Goal: Task Accomplishment & Management: Manage account settings

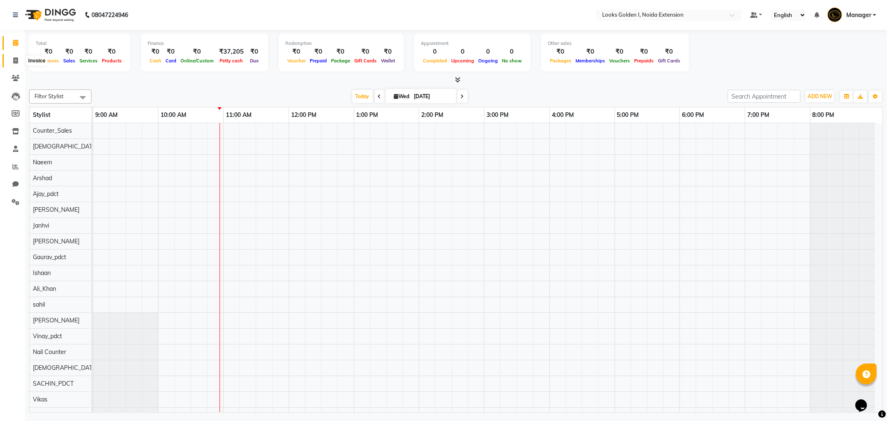
click at [15, 59] on icon at bounding box center [15, 60] width 5 height 6
select select "5508"
select select "service"
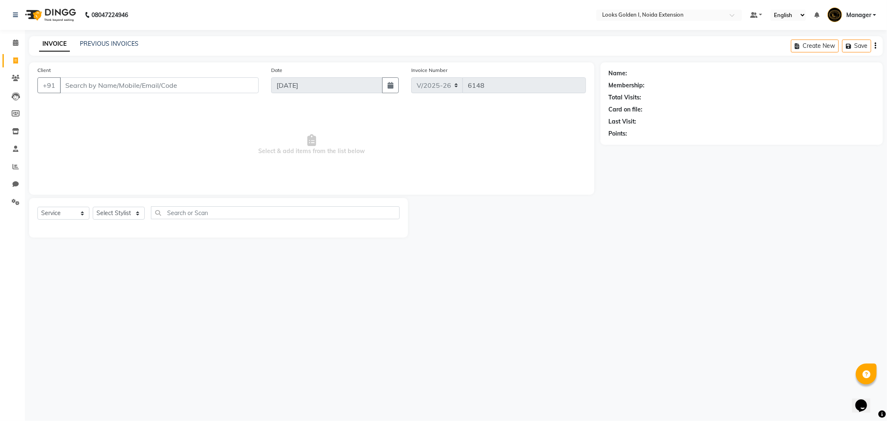
click at [197, 88] on input "Client" at bounding box center [159, 85] width 199 height 16
type input "9365928081"
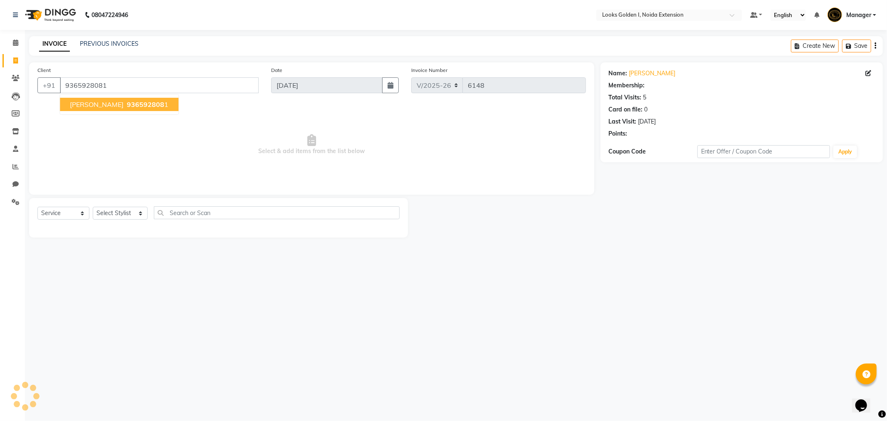
select select "1: Object"
click at [642, 72] on link "[PERSON_NAME]" at bounding box center [652, 73] width 47 height 9
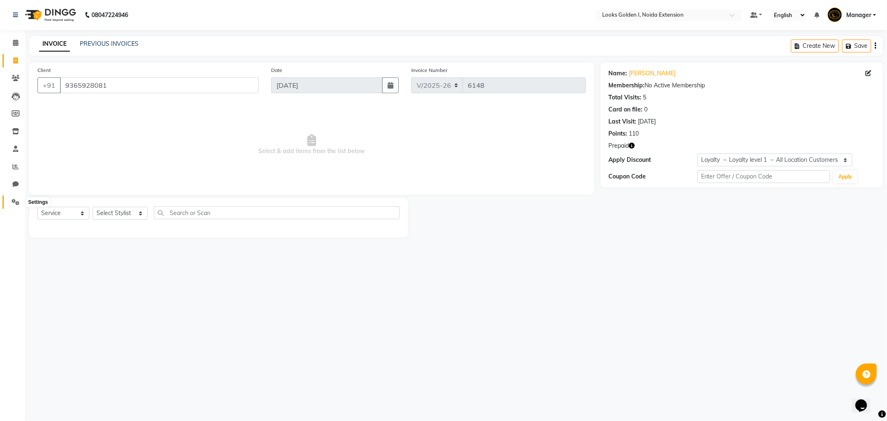
click at [18, 206] on span at bounding box center [15, 203] width 15 height 10
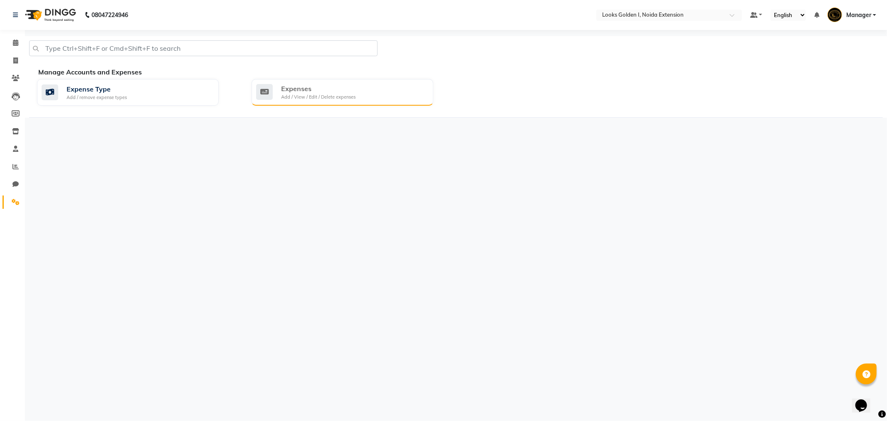
click at [285, 91] on div "Expenses" at bounding box center [318, 89] width 74 height 10
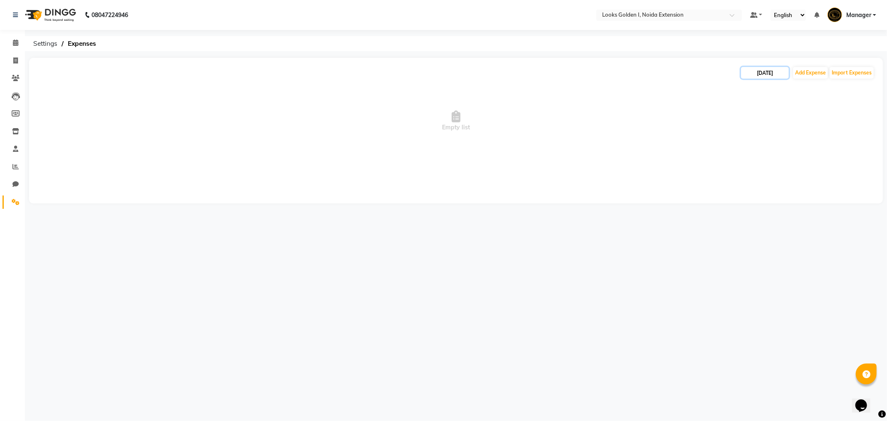
click at [763, 69] on input "[DATE]" at bounding box center [765, 73] width 48 height 12
select select "9"
select select "2025"
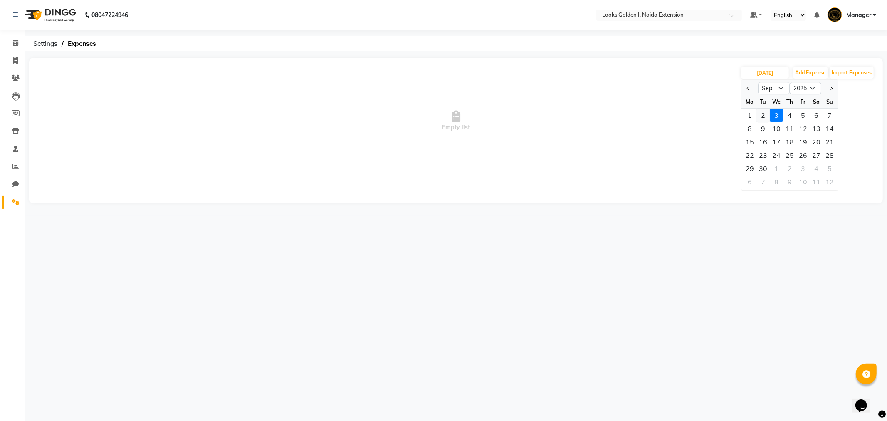
click at [764, 114] on div "2" at bounding box center [762, 115] width 13 height 13
type input "02-09-2025"
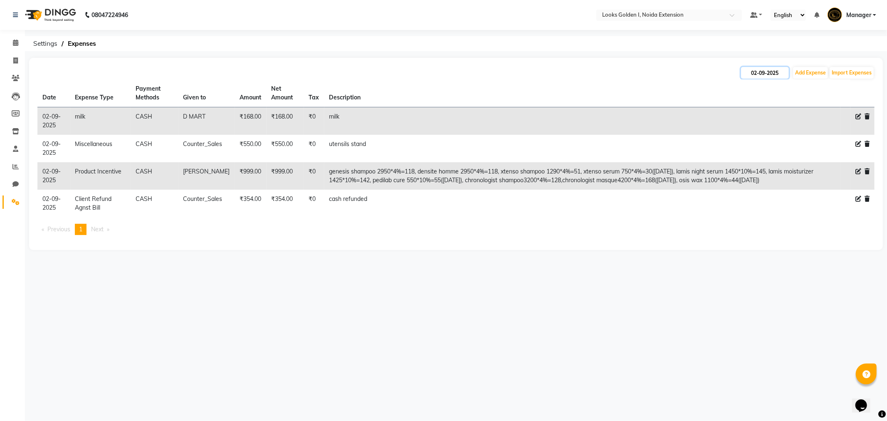
click at [758, 77] on input "02-09-2025" at bounding box center [765, 73] width 48 height 12
select select "9"
select select "2025"
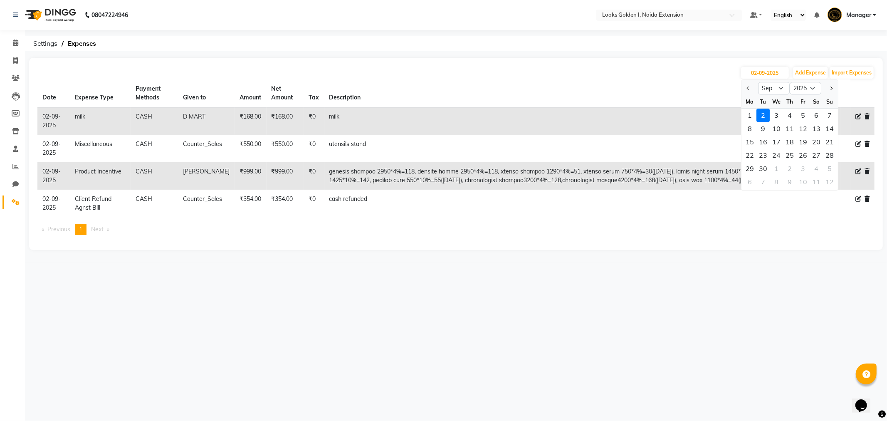
click at [774, 111] on div "3" at bounding box center [776, 115] width 13 height 13
type input "[DATE]"
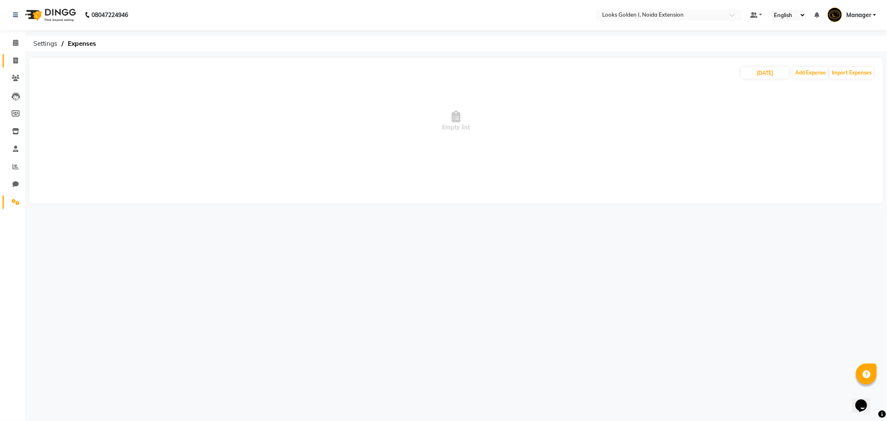
click at [11, 66] on link "Invoice" at bounding box center [12, 61] width 20 height 14
select select "5508"
select select "service"
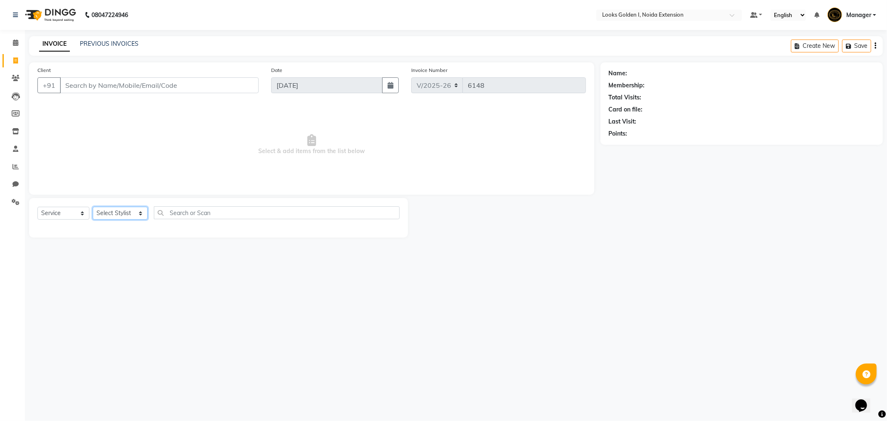
click at [137, 215] on select "Select Stylist Ajay_pdct [PERSON_NAME] Counter_Sales [PERSON_NAME] [PERSON_NAME…" at bounding box center [120, 213] width 55 height 13
select select "45908"
click at [93, 207] on select "Select Stylist Ajay_pdct [PERSON_NAME] Counter_Sales [PERSON_NAME] [PERSON_NAME…" at bounding box center [120, 213] width 55 height 13
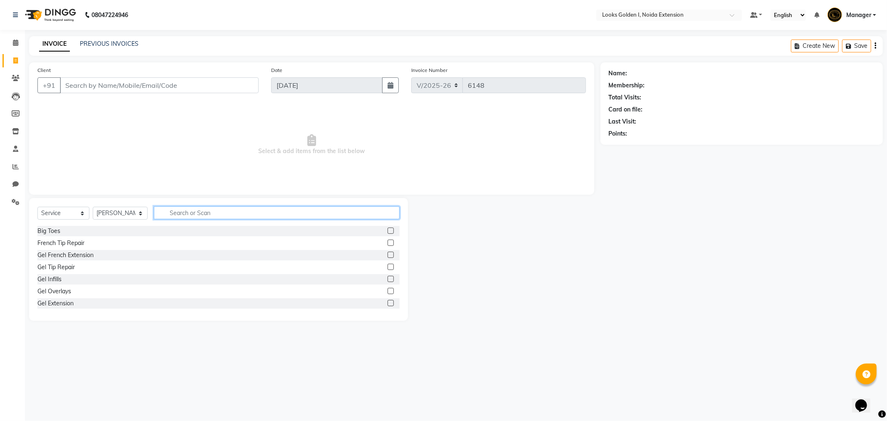
click at [200, 212] on input "text" at bounding box center [277, 212] width 246 height 13
type input "eye"
click at [61, 255] on div "Eyebrows" at bounding box center [50, 255] width 26 height 9
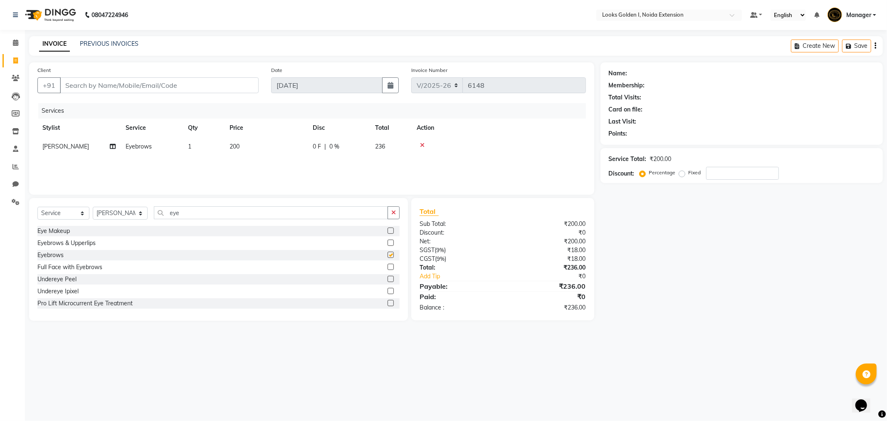
checkbox input "false"
click at [250, 148] on td "200" at bounding box center [266, 146] width 83 height 19
select select "45908"
drag, startPoint x: 302, startPoint y: 146, endPoint x: 236, endPoint y: 148, distance: 66.1
click at [227, 146] on tr "Ajay_pdct [PERSON_NAME] Counter_Sales [PERSON_NAME] [PERSON_NAME] Gaurav_pdct […" at bounding box center [311, 153] width 549 height 32
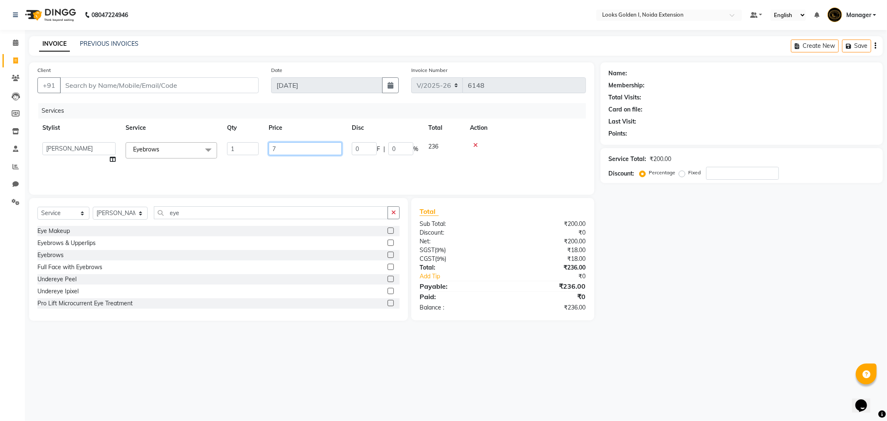
type input "70"
click at [298, 117] on div "Services" at bounding box center [315, 110] width 554 height 15
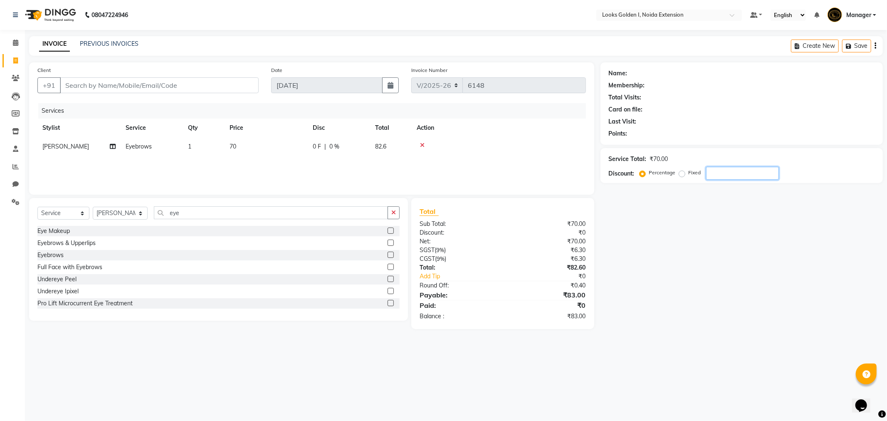
click at [725, 177] on input "number" at bounding box center [742, 173] width 73 height 13
type input "1"
type input "2"
type input "3"
click at [469, 158] on div "Services Stylist Service Qty Price Disc Total Action [PERSON_NAME] Eyebrows 1 7…" at bounding box center [311, 144] width 549 height 83
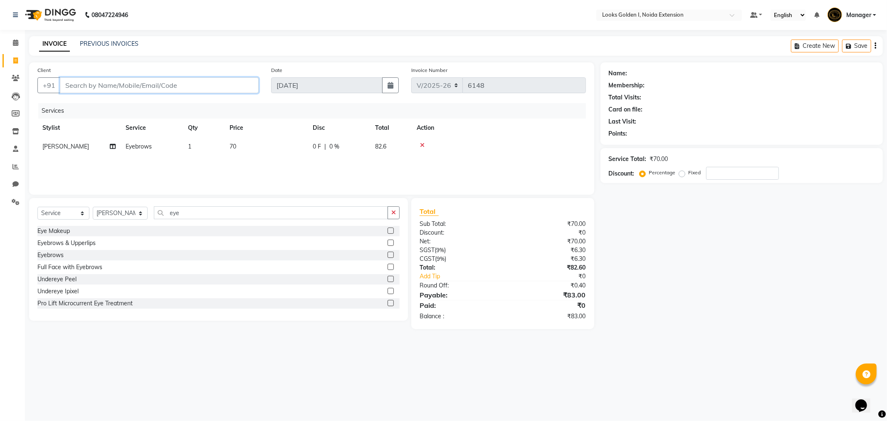
click at [237, 90] on input "Client" at bounding box center [159, 85] width 199 height 16
click at [196, 86] on input "Client" at bounding box center [159, 85] width 199 height 16
type input "9"
type input "0"
drag, startPoint x: 10, startPoint y: 0, endPoint x: 121, endPoint y: 88, distance: 140.9
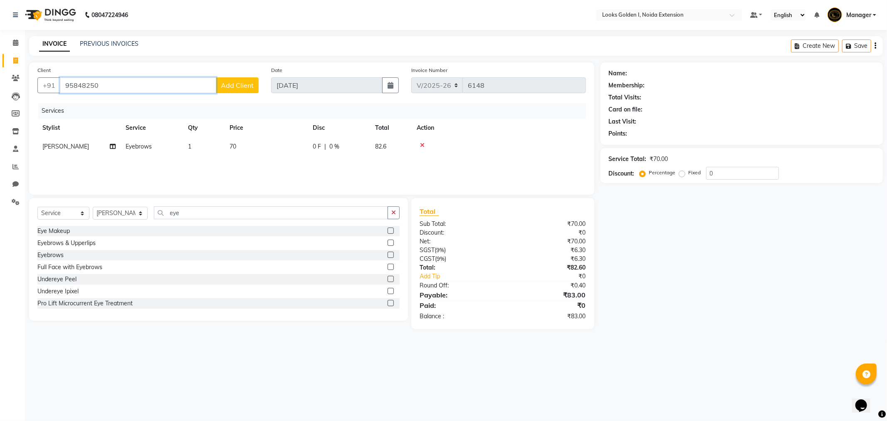
click at [121, 88] on input "95848250" at bounding box center [138, 85] width 156 height 16
type input "9"
click at [127, 101] on ngb-highlight "9911110351" at bounding box center [118, 104] width 42 height 8
type input "9911110351"
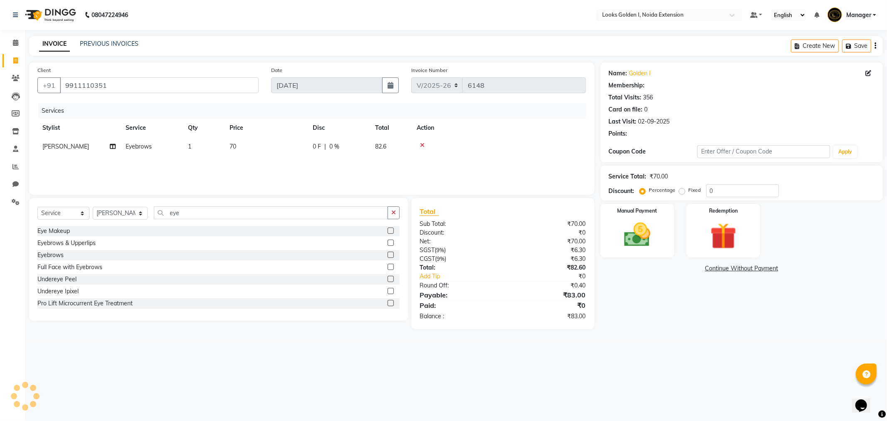
select select "1: Object"
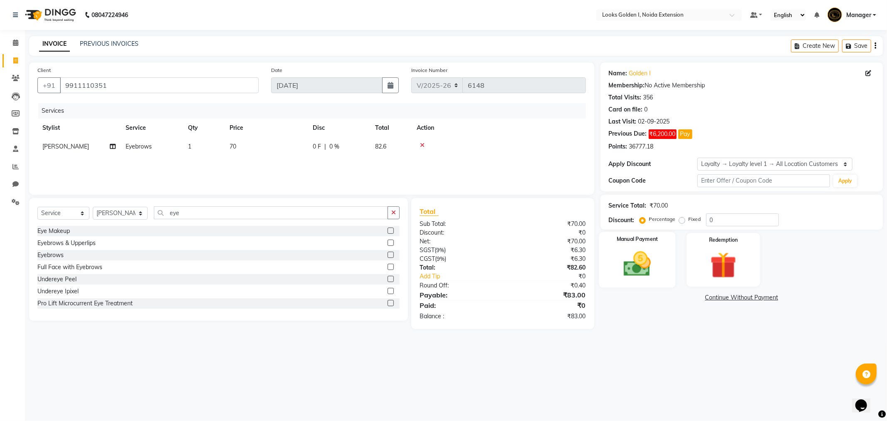
click at [639, 272] on img at bounding box center [637, 264] width 44 height 32
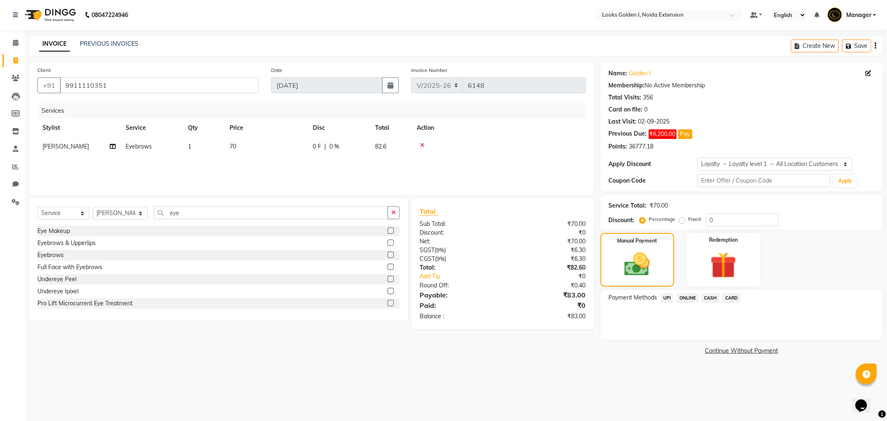
click at [668, 296] on span "UPI" at bounding box center [667, 298] width 13 height 10
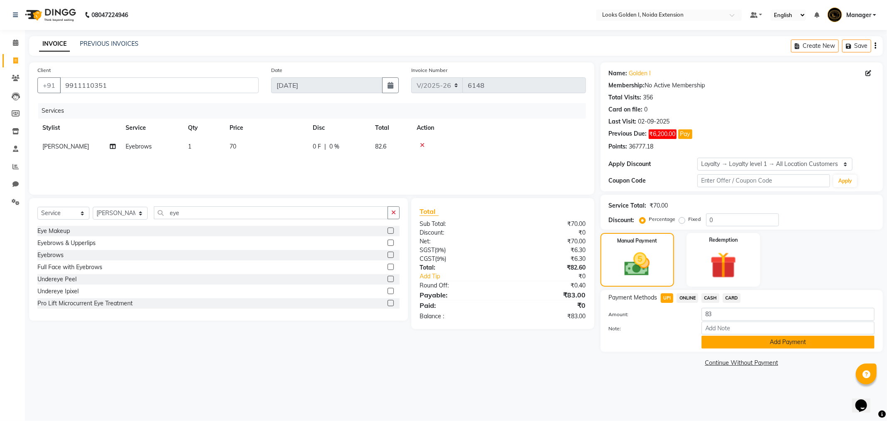
click at [727, 337] on button "Add Payment" at bounding box center [788, 342] width 173 height 13
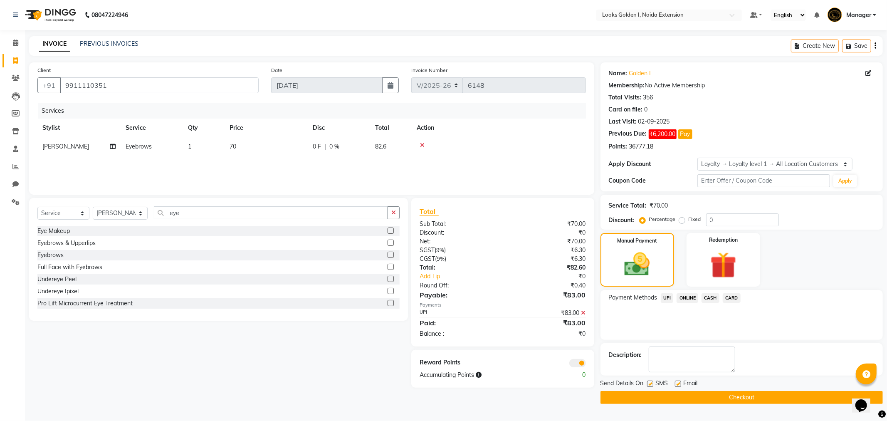
click at [721, 400] on button "Checkout" at bounding box center [742, 397] width 282 height 13
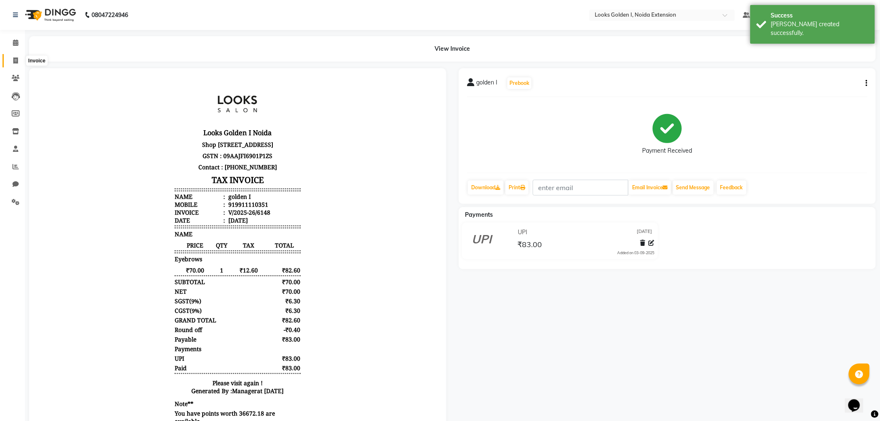
click at [17, 60] on icon at bounding box center [15, 60] width 5 height 6
select select "5508"
select select "service"
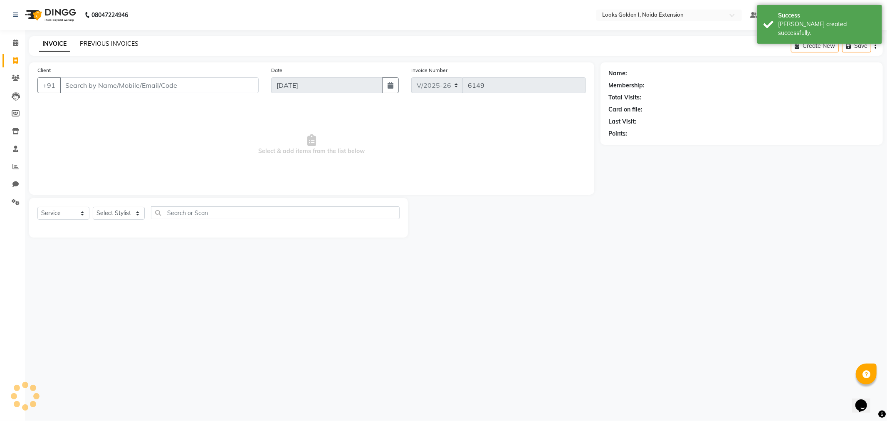
click at [115, 42] on link "PREVIOUS INVOICES" at bounding box center [109, 43] width 59 height 7
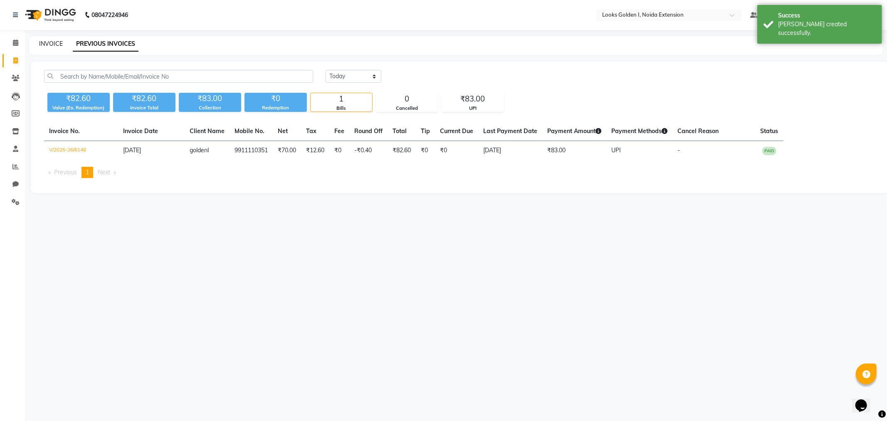
click at [44, 45] on link "INVOICE" at bounding box center [51, 43] width 24 height 7
select select "5508"
select select "service"
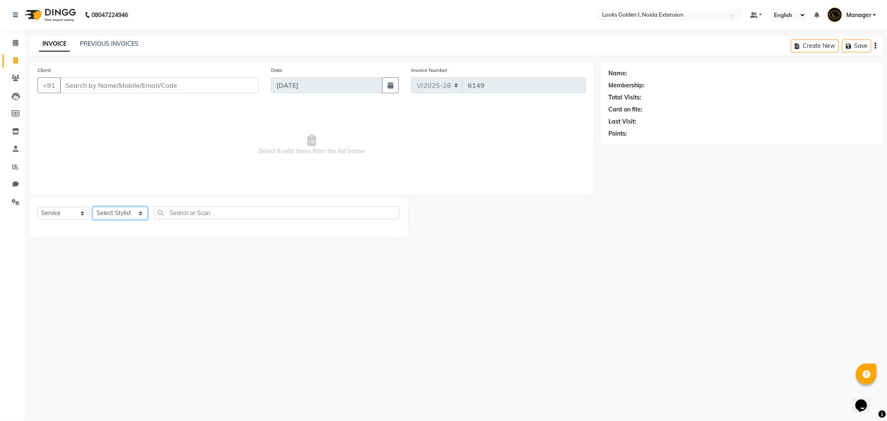
click at [121, 212] on select "Select Stylist Ajay_pdct [PERSON_NAME] Counter_Sales [PERSON_NAME] [PERSON_NAME…" at bounding box center [120, 213] width 55 height 13
select select "45908"
click at [93, 207] on select "Select Stylist Ajay_pdct [PERSON_NAME] Counter_Sales [PERSON_NAME] [PERSON_NAME…" at bounding box center [120, 213] width 55 height 13
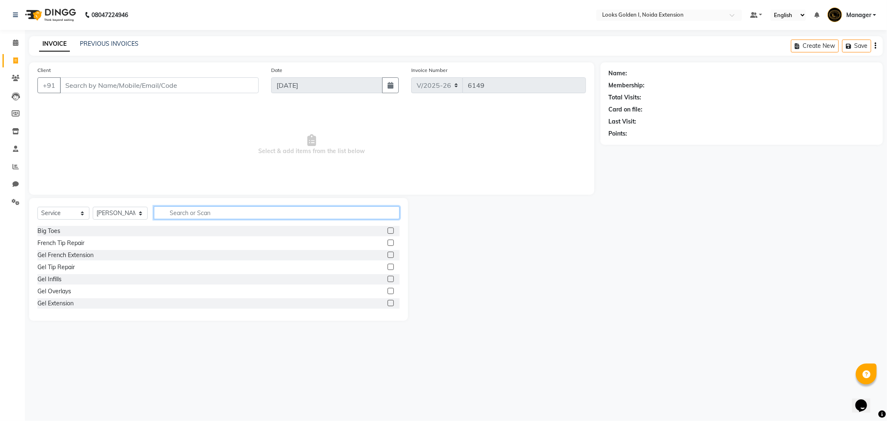
drag, startPoint x: 220, startPoint y: 215, endPoint x: 344, endPoint y: 239, distance: 126.2
click at [227, 217] on input "text" at bounding box center [277, 212] width 246 height 13
type input "eye"
click at [50, 254] on div "Eyebrows" at bounding box center [50, 255] width 26 height 9
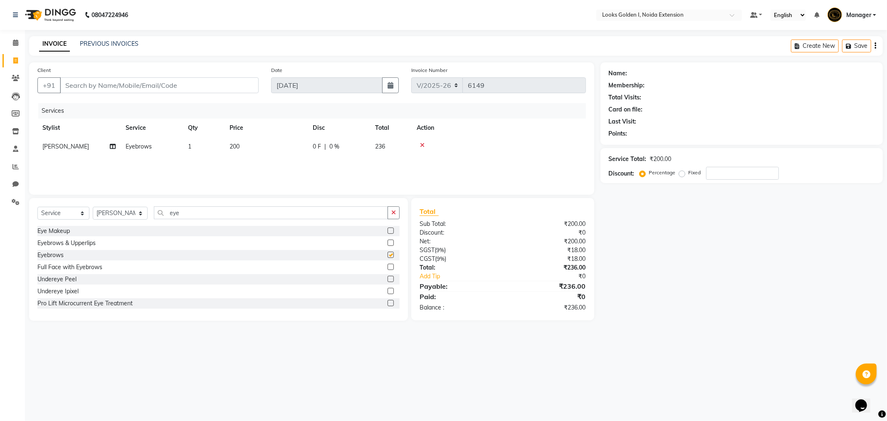
checkbox input "false"
click at [240, 143] on span "200" at bounding box center [235, 146] width 10 height 7
select select "45908"
drag, startPoint x: 298, startPoint y: 149, endPoint x: 247, endPoint y: 147, distance: 50.4
click at [247, 147] on tr "Ajay_pdct [PERSON_NAME] Counter_Sales [PERSON_NAME] [PERSON_NAME] Gaurav_pdct […" at bounding box center [311, 153] width 549 height 32
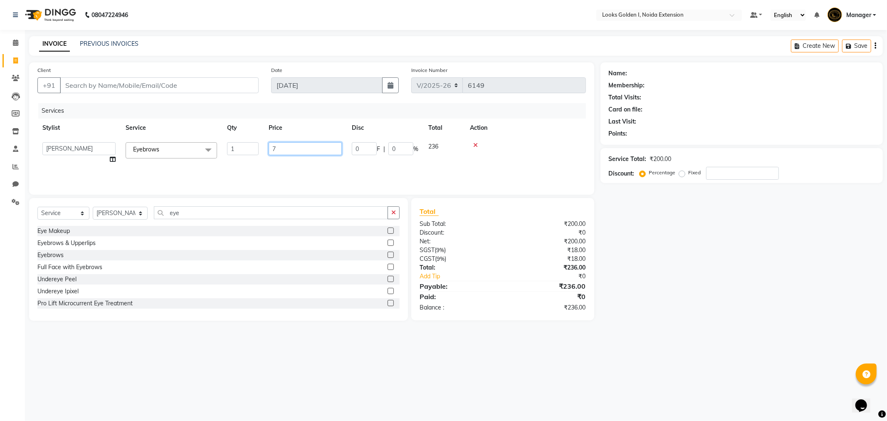
type input "70"
click at [362, 164] on div "Services Stylist Service Qty Price Disc Total Action Ajay_pdct [PERSON_NAME] Co…" at bounding box center [311, 144] width 549 height 83
click at [203, 83] on input "Client" at bounding box center [159, 85] width 199 height 16
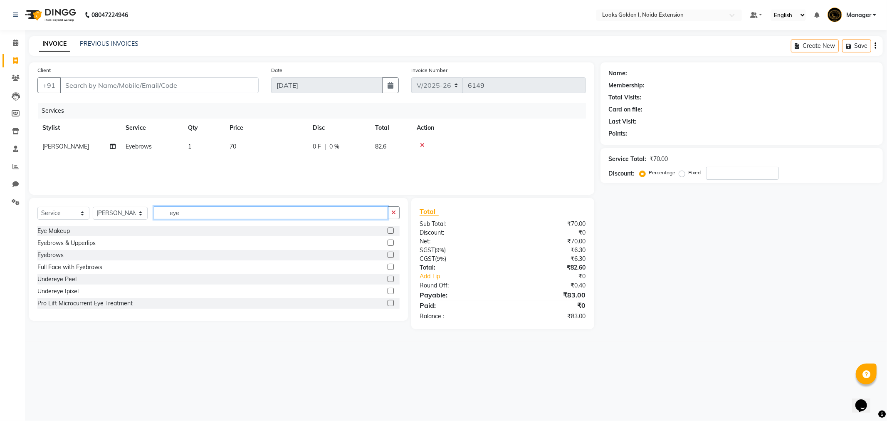
click at [221, 215] on input "eye" at bounding box center [271, 212] width 234 height 13
click at [82, 242] on div "Eyebrows & Upperlips" at bounding box center [66, 243] width 58 height 9
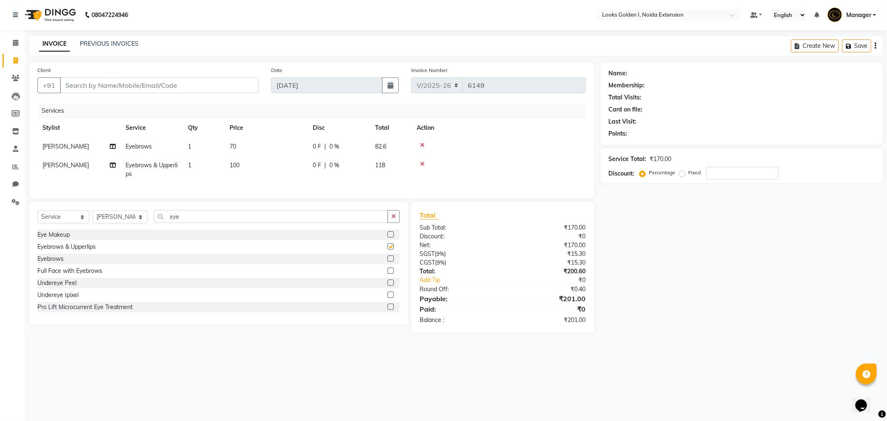
checkbox input "false"
click at [423, 141] on td at bounding box center [499, 146] width 174 height 19
click at [423, 146] on icon at bounding box center [422, 145] width 5 height 6
click at [239, 146] on span "100" at bounding box center [235, 146] width 10 height 7
select select "45908"
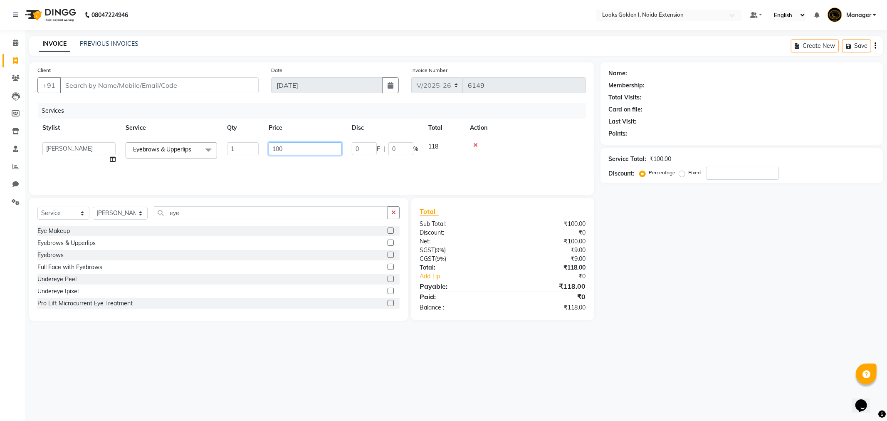
drag, startPoint x: 297, startPoint y: 148, endPoint x: 235, endPoint y: 158, distance: 62.4
click at [235, 158] on tr "Ajay_pdct [PERSON_NAME] Counter_Sales [PERSON_NAME] [PERSON_NAME] Gaurav_pdct […" at bounding box center [311, 153] width 549 height 32
type input "140"
click at [227, 90] on input "Client" at bounding box center [159, 85] width 199 height 16
click at [198, 81] on input "Client" at bounding box center [159, 85] width 199 height 16
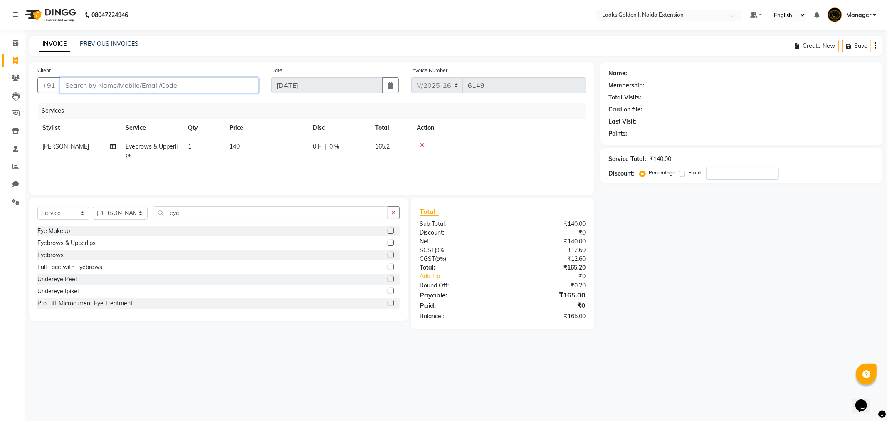
drag, startPoint x: 188, startPoint y: 85, endPoint x: 201, endPoint y: 86, distance: 12.5
click at [189, 84] on input "Client" at bounding box center [159, 85] width 199 height 16
type input "6"
type input "0"
type input "6205847464"
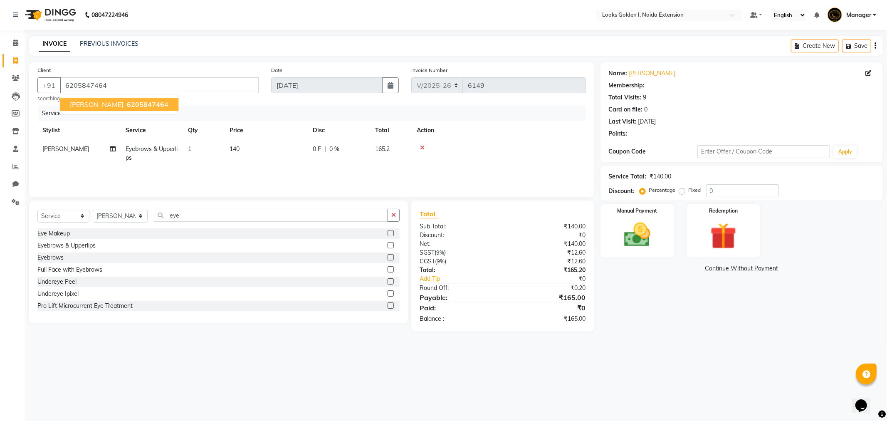
select select "1: Object"
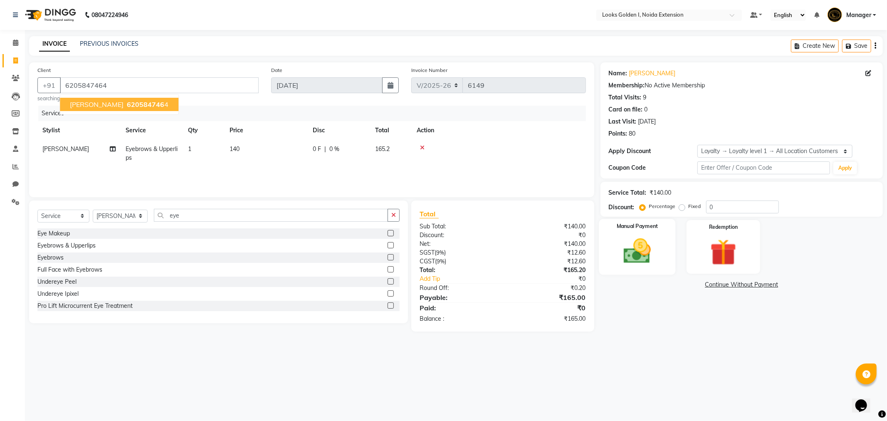
click at [636, 252] on img at bounding box center [637, 251] width 44 height 32
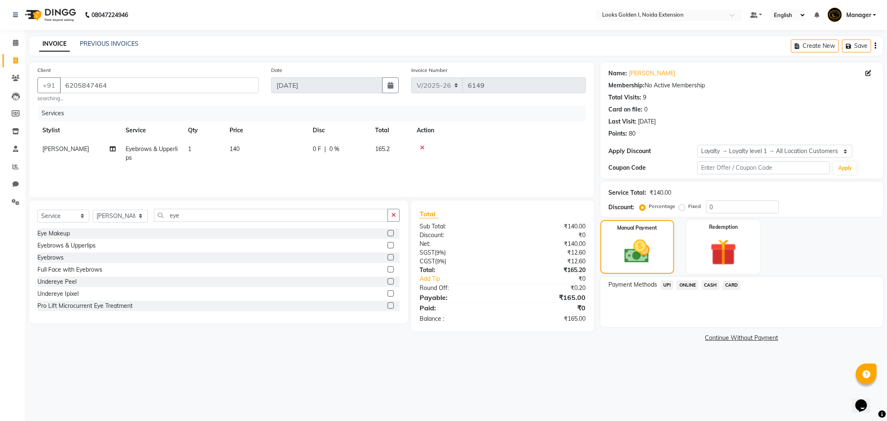
click at [667, 283] on span "UPI" at bounding box center [667, 285] width 13 height 10
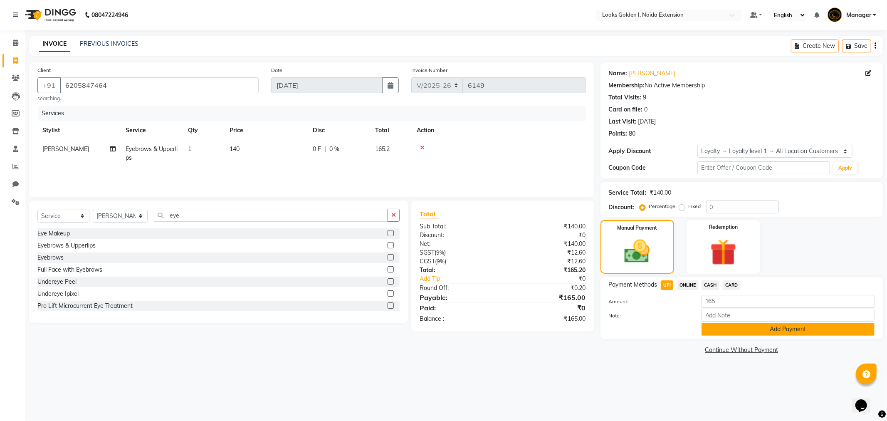
click at [730, 330] on button "Add Payment" at bounding box center [788, 329] width 173 height 13
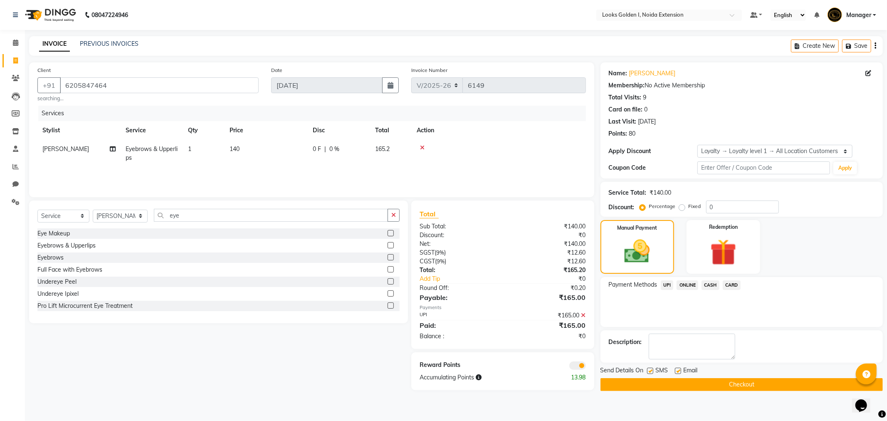
click at [759, 383] on button "Checkout" at bounding box center [742, 384] width 282 height 13
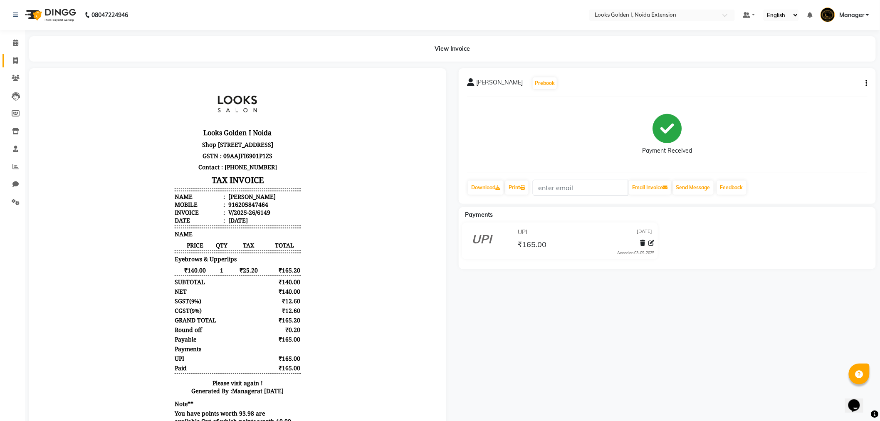
drag, startPoint x: 12, startPoint y: 54, endPoint x: 15, endPoint y: 59, distance: 5.4
click at [13, 54] on link "Invoice" at bounding box center [12, 61] width 20 height 14
select select "service"
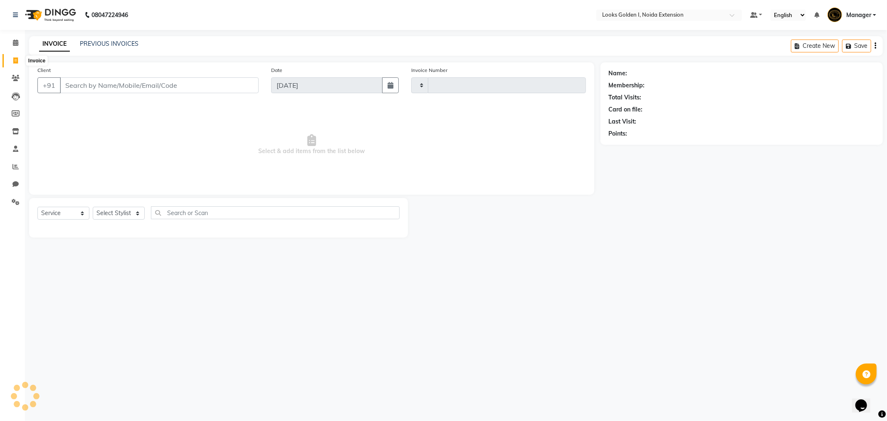
type input "6150"
select select "5508"
click at [94, 44] on link "PREVIOUS INVOICES" at bounding box center [109, 43] width 59 height 7
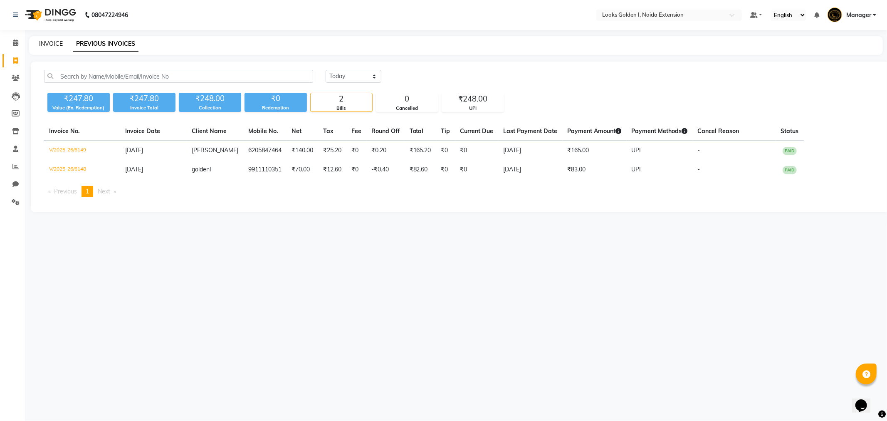
click at [46, 44] on link "INVOICE" at bounding box center [51, 43] width 24 height 7
select select "service"
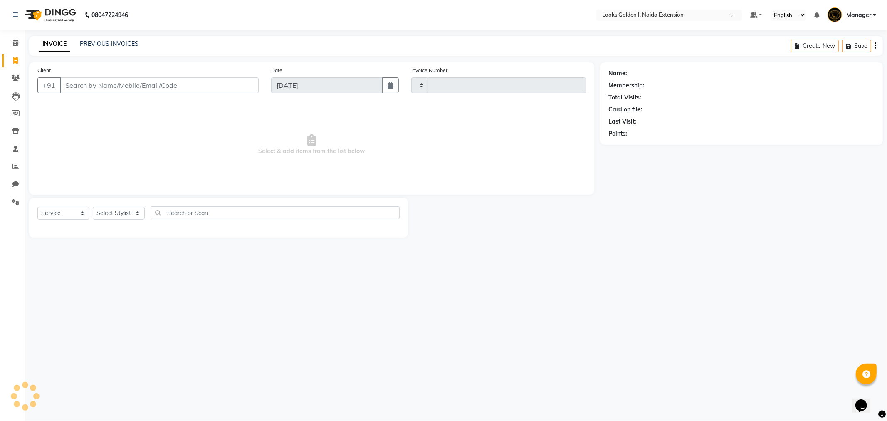
type input "6150"
select select "5508"
click at [109, 212] on select "Select Stylist Ajay_pdct [PERSON_NAME] Counter_Sales [PERSON_NAME] [PERSON_NAME…" at bounding box center [120, 213] width 55 height 13
click at [93, 207] on select "Select Stylist Ajay_pdct [PERSON_NAME] Counter_Sales [PERSON_NAME] [PERSON_NAME…" at bounding box center [120, 213] width 55 height 13
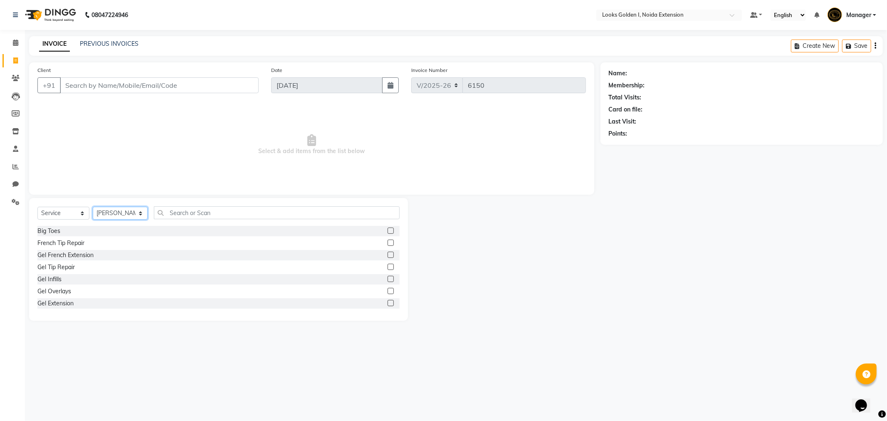
click at [134, 210] on select "Select Stylist Ajay_pdct [PERSON_NAME] Counter_Sales [PERSON_NAME] [PERSON_NAME…" at bounding box center [120, 213] width 55 height 13
select select "89615"
click at [93, 207] on select "Select Stylist Ajay_pdct [PERSON_NAME] Counter_Sales [PERSON_NAME] [PERSON_NAME…" at bounding box center [120, 213] width 55 height 13
click at [206, 211] on input "text" at bounding box center [277, 212] width 246 height 13
type input "cut"
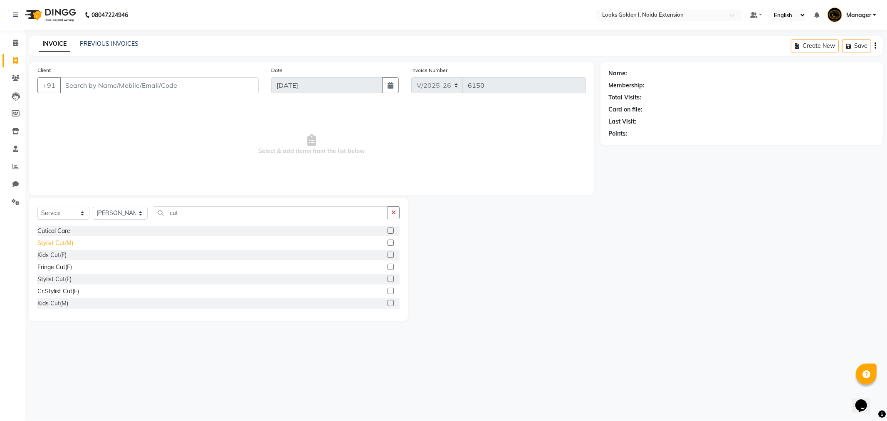
click at [66, 242] on div "Stylist Cut(M)" at bounding box center [55, 243] width 36 height 9
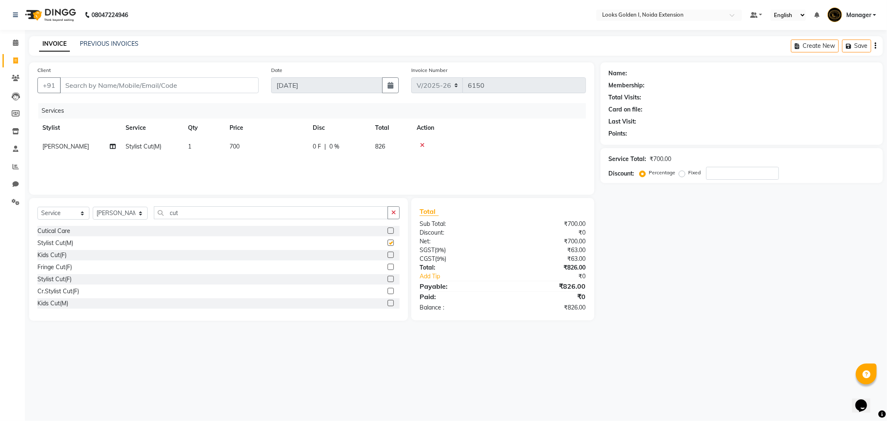
checkbox input "false"
click at [251, 142] on td "700" at bounding box center [266, 146] width 83 height 19
select select "89615"
drag, startPoint x: 308, startPoint y: 146, endPoint x: 246, endPoint y: 158, distance: 62.7
click at [239, 155] on tr "Ajay_pdct [PERSON_NAME] Counter_Sales [PERSON_NAME] [PERSON_NAME] Gaurav_pdct […" at bounding box center [311, 153] width 549 height 32
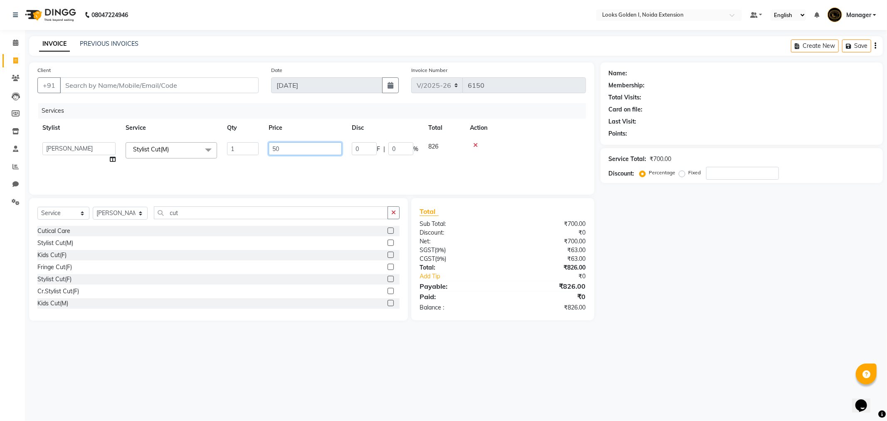
type input "500"
click at [306, 120] on th "Price" at bounding box center [266, 128] width 83 height 19
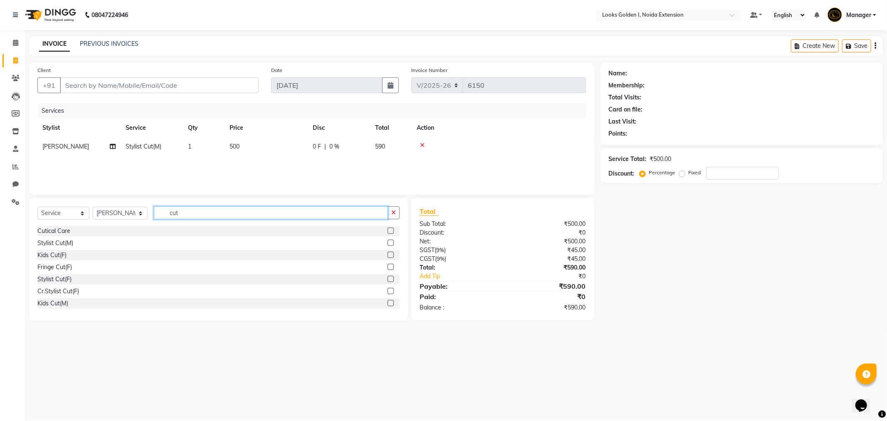
click at [182, 214] on input "cut" at bounding box center [271, 212] width 234 height 13
type input "be"
click at [61, 255] on div "Beard Trimming" at bounding box center [58, 255] width 42 height 9
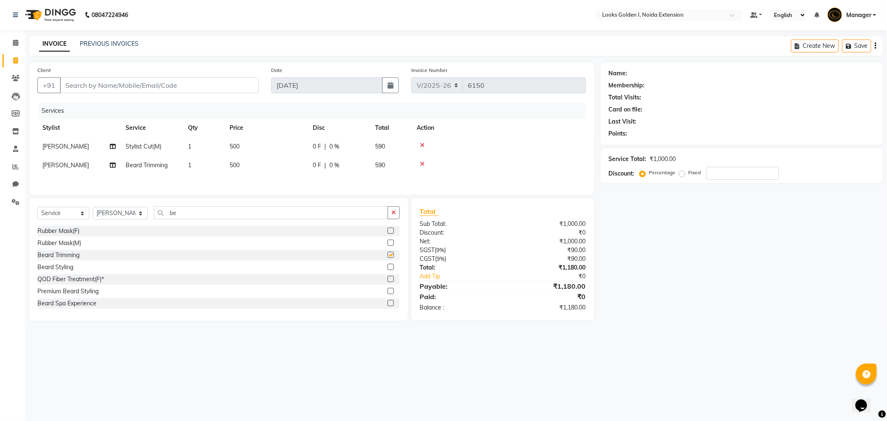
checkbox input "false"
click at [260, 168] on td "500" at bounding box center [266, 165] width 83 height 19
select select "89615"
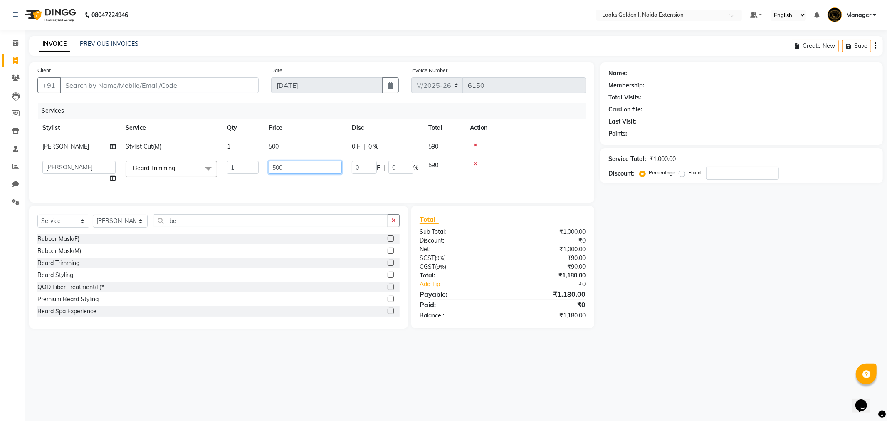
drag, startPoint x: 276, startPoint y: 169, endPoint x: 262, endPoint y: 171, distance: 13.5
click at [264, 169] on td "500" at bounding box center [305, 172] width 83 height 32
type input "300"
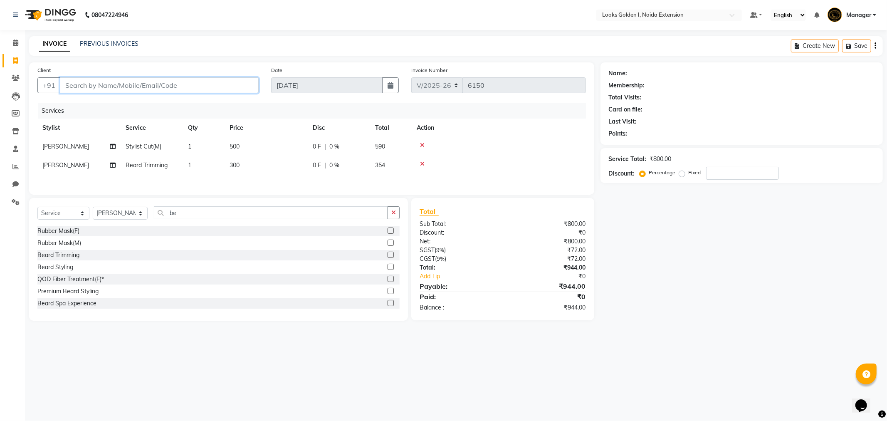
click at [211, 89] on input "Client" at bounding box center [159, 85] width 199 height 16
type input "9"
type input "0"
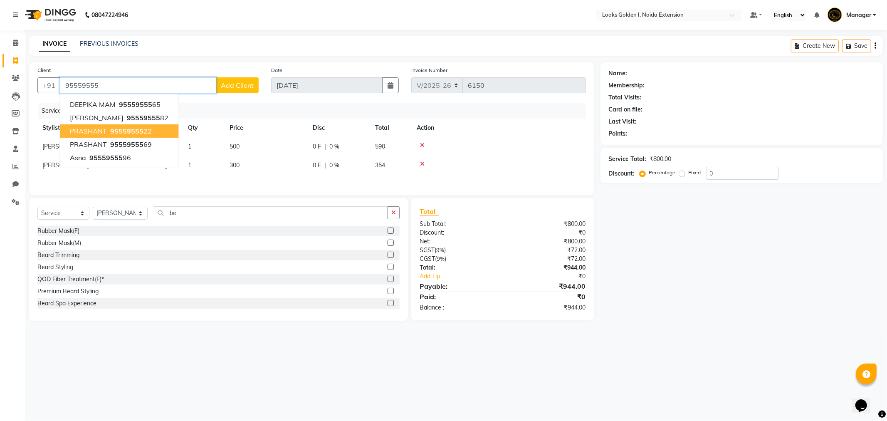
click at [113, 133] on span "95559555" at bounding box center [126, 131] width 33 height 8
type input "9555955522"
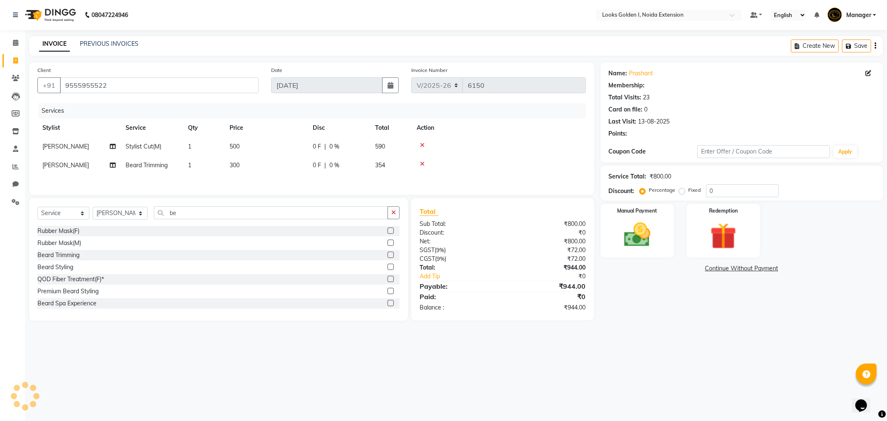
select select "1: Object"
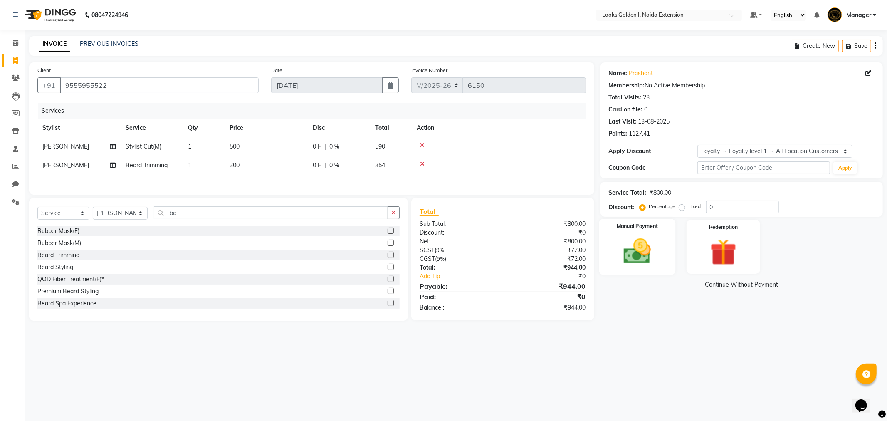
click at [620, 247] on img at bounding box center [637, 251] width 44 height 32
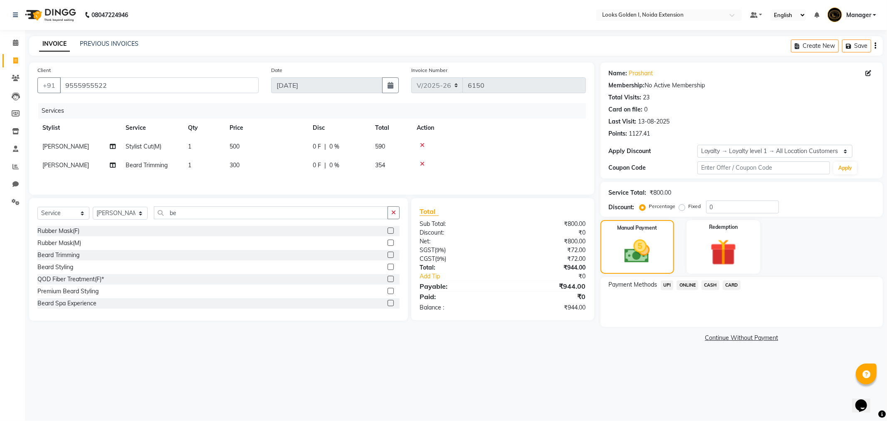
click at [665, 285] on span "UPI" at bounding box center [667, 285] width 13 height 10
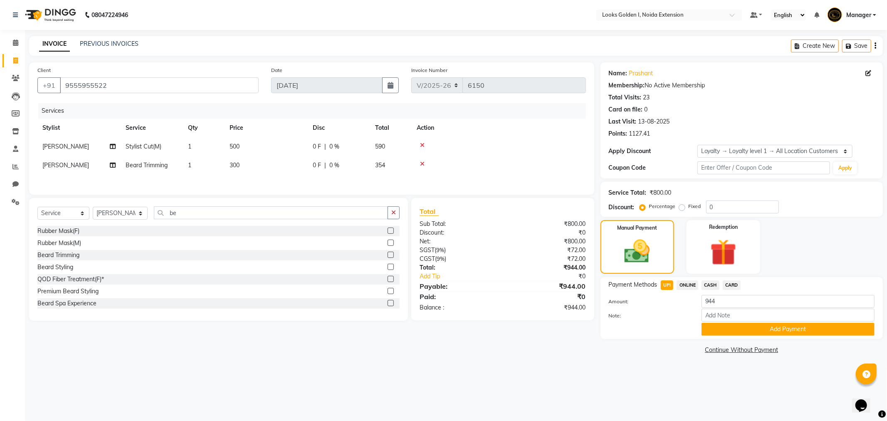
click at [733, 286] on span "CARD" at bounding box center [732, 285] width 18 height 10
click at [717, 330] on button "Add Payment" at bounding box center [788, 329] width 173 height 13
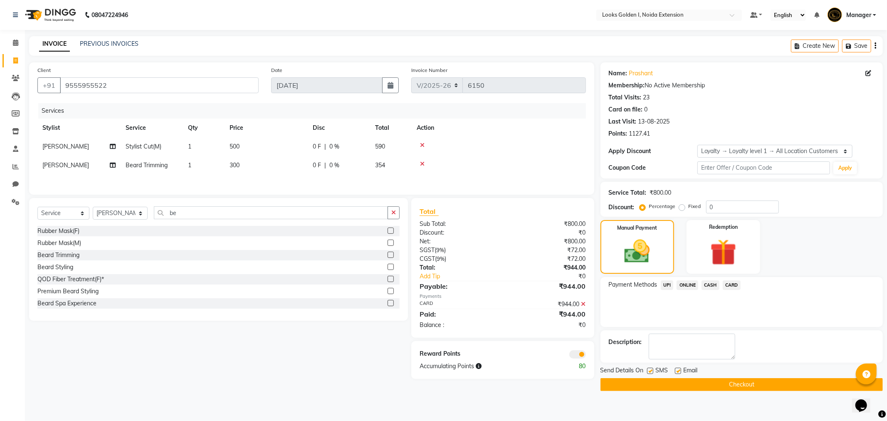
click at [705, 386] on button "Checkout" at bounding box center [742, 384] width 282 height 13
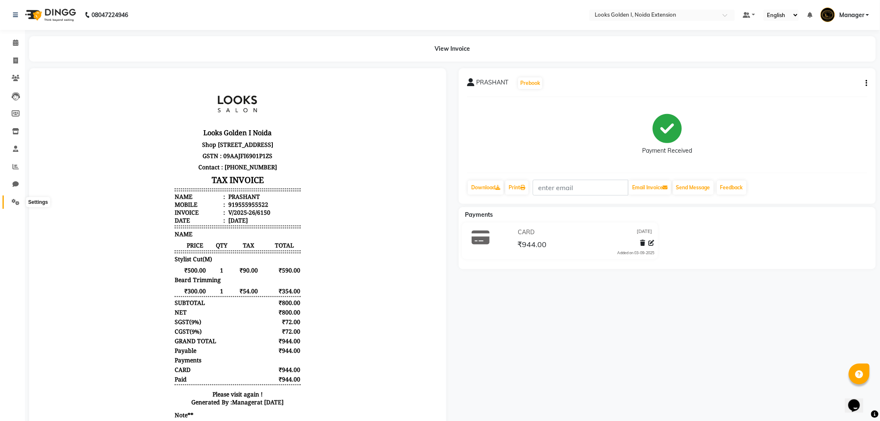
click at [15, 201] on icon at bounding box center [16, 202] width 8 height 6
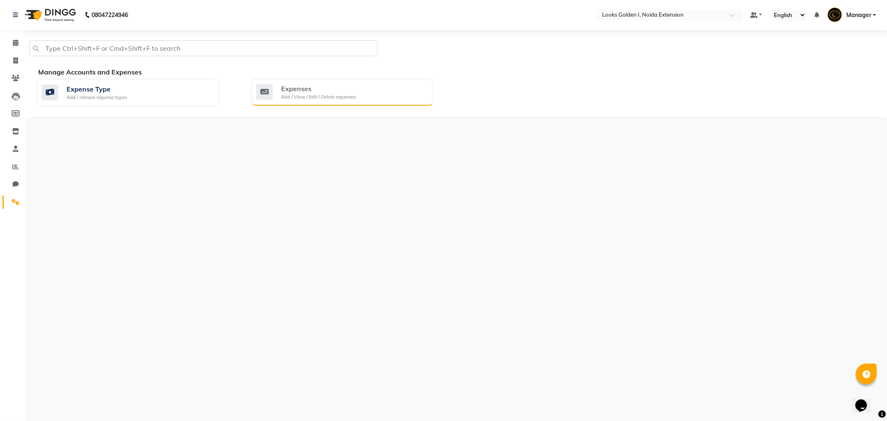
click at [309, 88] on div "Expenses" at bounding box center [318, 89] width 74 height 10
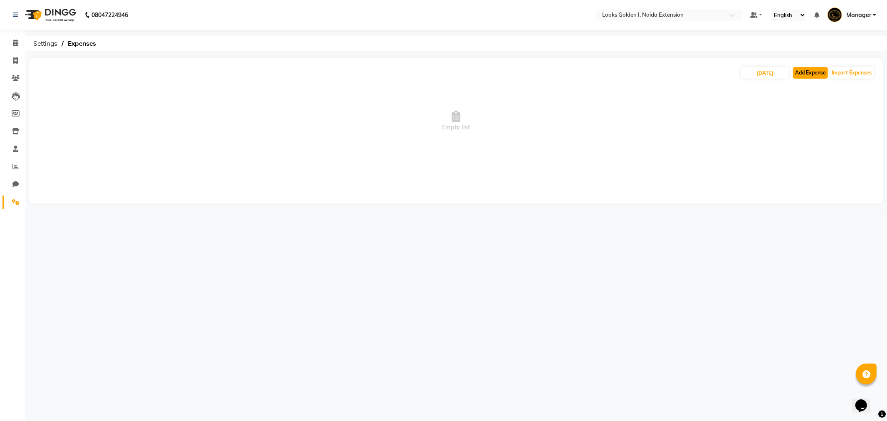
click at [816, 71] on button "Add Expense" at bounding box center [810, 73] width 35 height 12
select select "1"
select select "4442"
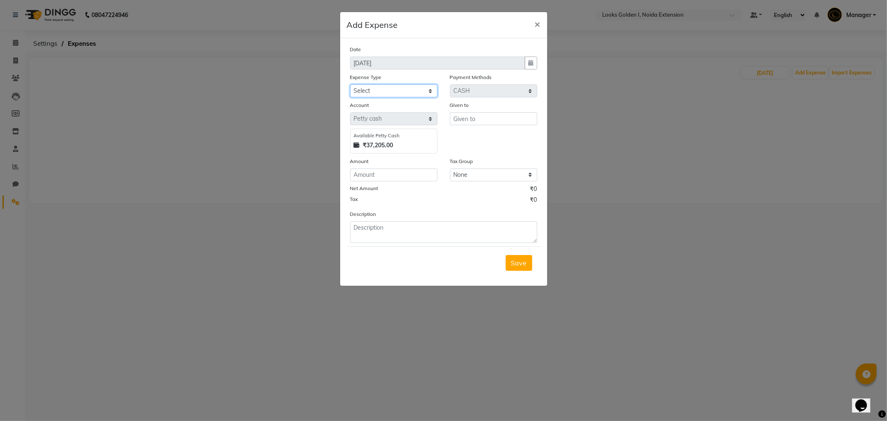
click at [414, 95] on select "Select Bank Deposit Blinkit Cash Handover CLIENT Client ordered food Client Ref…" at bounding box center [393, 90] width 87 height 13
select select "24076"
click at [350, 84] on select "Select Bank Deposit Blinkit Cash Handover CLIENT Client ordered food Client Ref…" at bounding box center [393, 90] width 87 height 13
click at [387, 180] on input "number" at bounding box center [393, 174] width 87 height 13
type input "201"
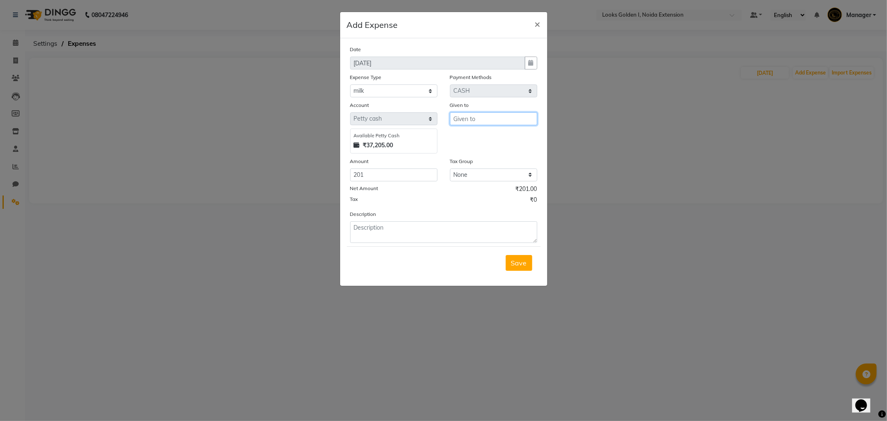
click at [484, 118] on input "text" at bounding box center [493, 118] width 87 height 13
type input "D MART"
click at [417, 236] on textarea at bounding box center [443, 232] width 187 height 22
type textarea "M"
type textarea "milk"
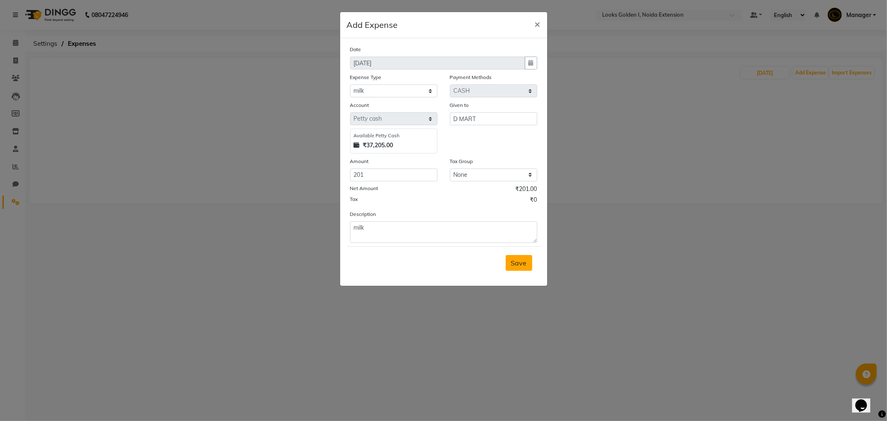
click at [523, 266] on span "Save" at bounding box center [519, 263] width 16 height 8
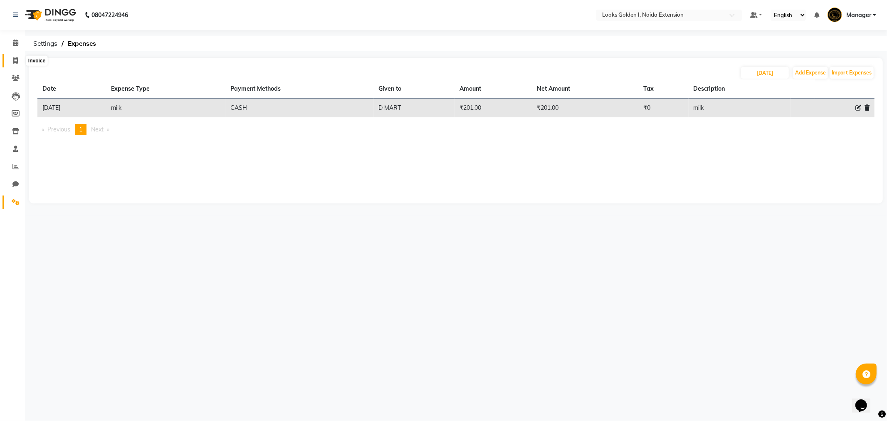
click at [11, 63] on span at bounding box center [15, 61] width 15 height 10
select select "5508"
select select "service"
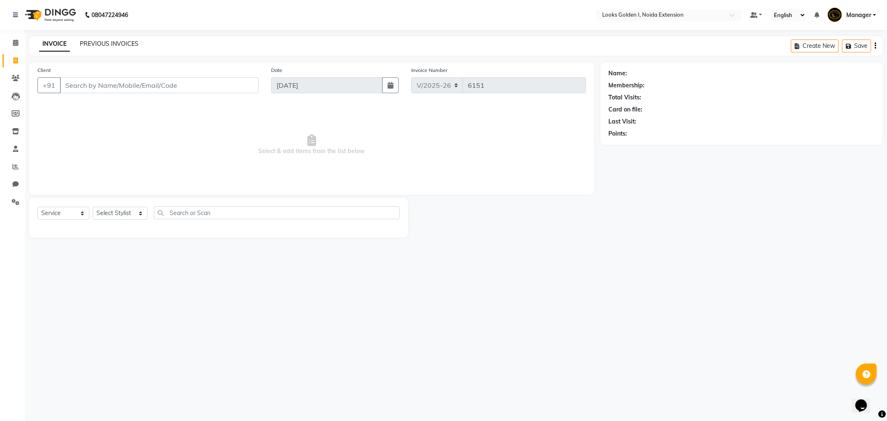
click at [118, 44] on link "PREVIOUS INVOICES" at bounding box center [109, 43] width 59 height 7
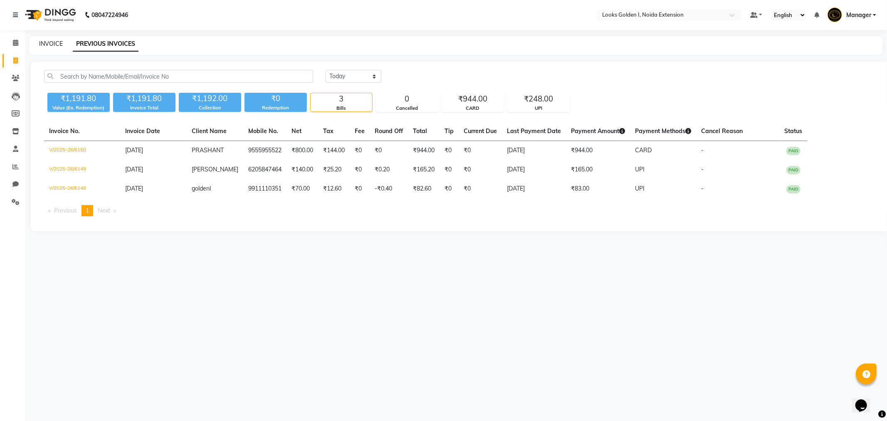
click at [40, 44] on link "INVOICE" at bounding box center [51, 43] width 24 height 7
select select "5508"
select select "service"
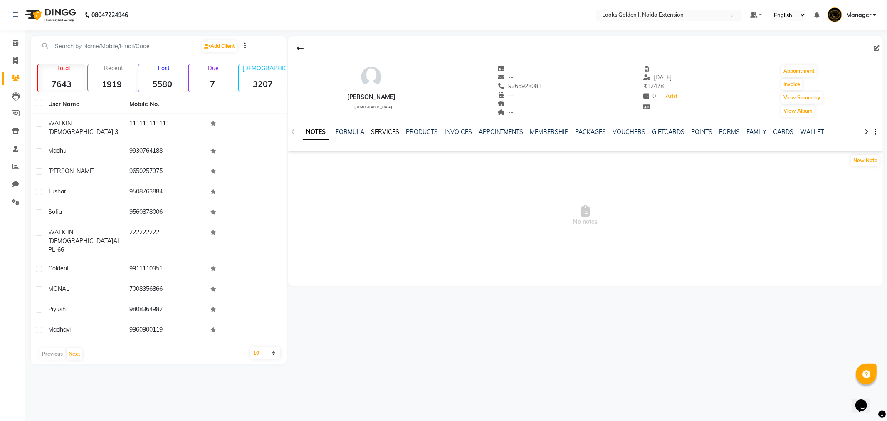
click at [392, 131] on link "SERVICES" at bounding box center [385, 131] width 28 height 7
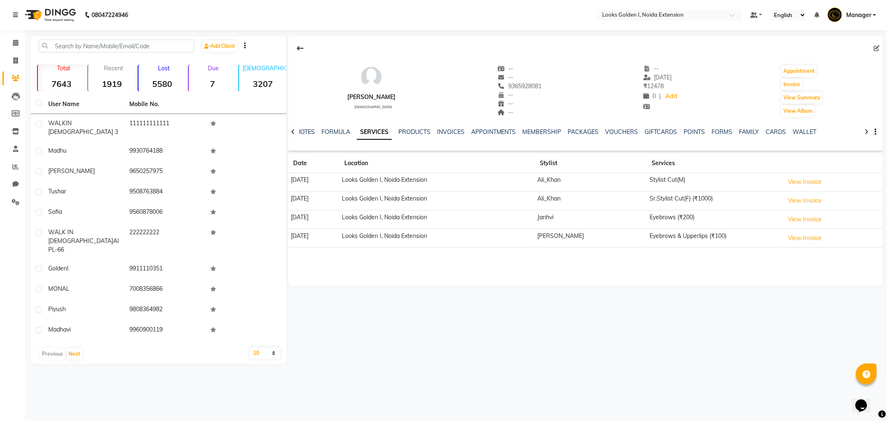
click at [683, 304] on div "parishmita female -- -- 9365928081 -- -- -- -- 27-08-2025 ₹ 12478 0 | Add Appoi…" at bounding box center [585, 200] width 596 height 328
click at [550, 132] on link "MEMBERSHIP" at bounding box center [542, 131] width 39 height 7
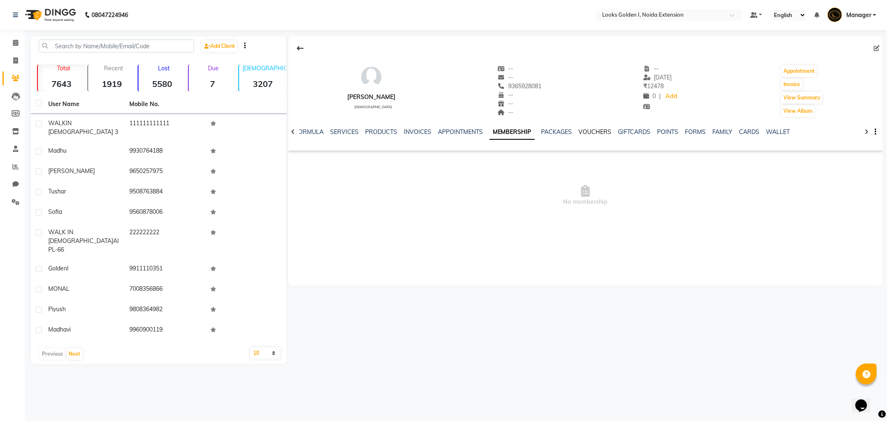
click at [581, 132] on link "VOUCHERS" at bounding box center [595, 131] width 33 height 7
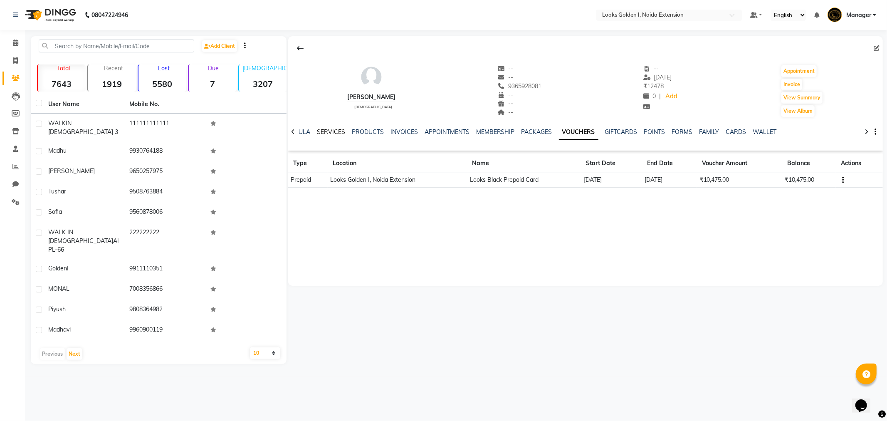
click at [329, 130] on link "SERVICES" at bounding box center [331, 131] width 28 height 7
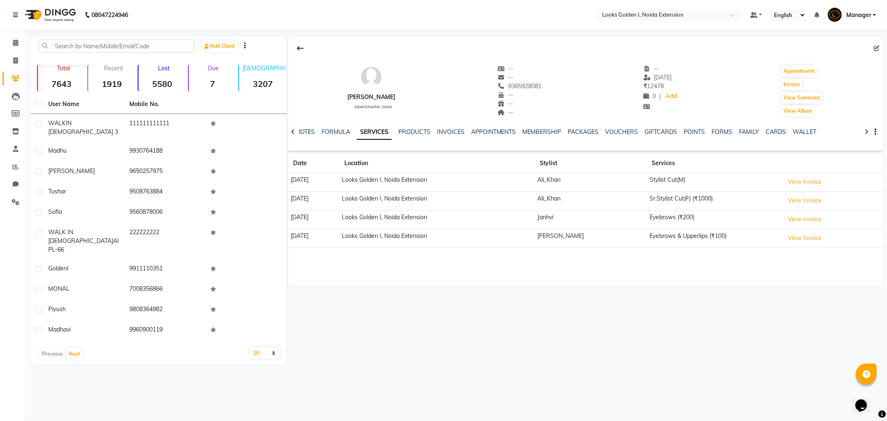
click at [289, 130] on div at bounding box center [293, 131] width 10 height 16
click at [293, 132] on div "NOTES FORMULA SERVICES PRODUCTS INVOICES APPOINTMENTS MEMBERSHIP PACKAGES VOUCH…" at bounding box center [585, 132] width 595 height 29
click at [17, 60] on icon at bounding box center [15, 60] width 5 height 6
select select "5508"
select select "service"
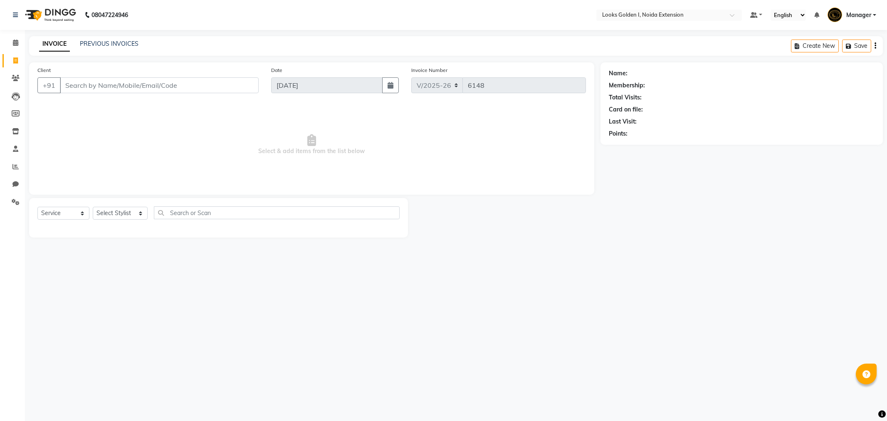
select select "5508"
select select "service"
click at [15, 163] on icon at bounding box center [15, 166] width 6 height 6
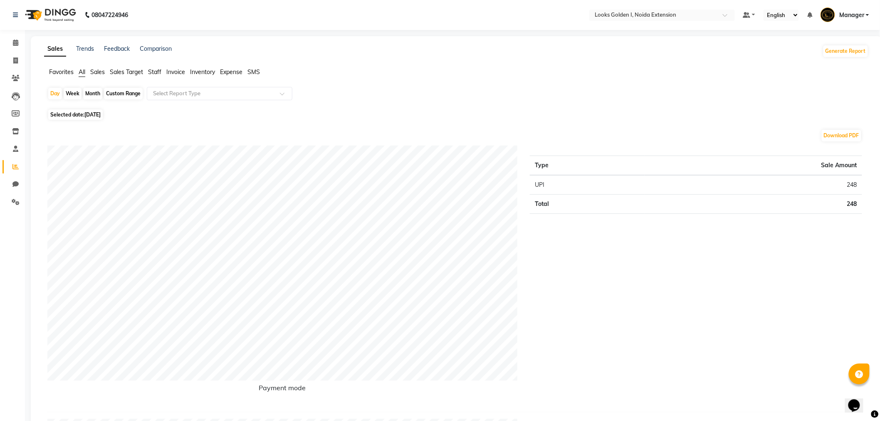
click at [159, 72] on span "Staff" at bounding box center [154, 71] width 13 height 7
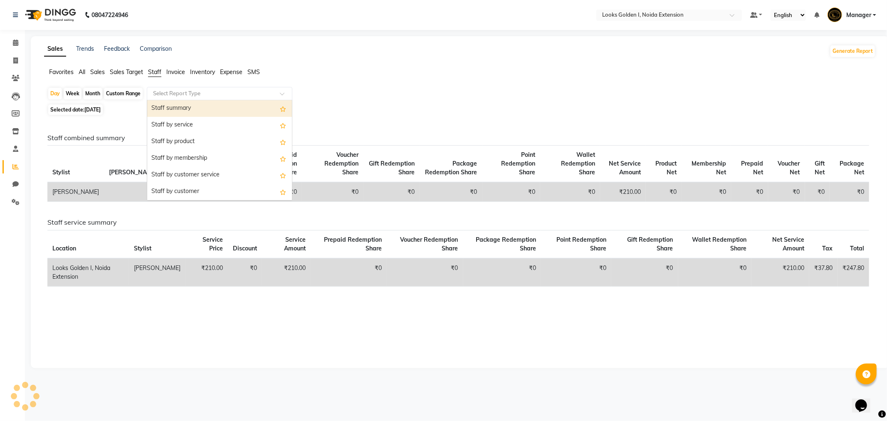
drag, startPoint x: 201, startPoint y: 94, endPoint x: 191, endPoint y: 111, distance: 19.8
click at [198, 95] on input "text" at bounding box center [211, 93] width 120 height 8
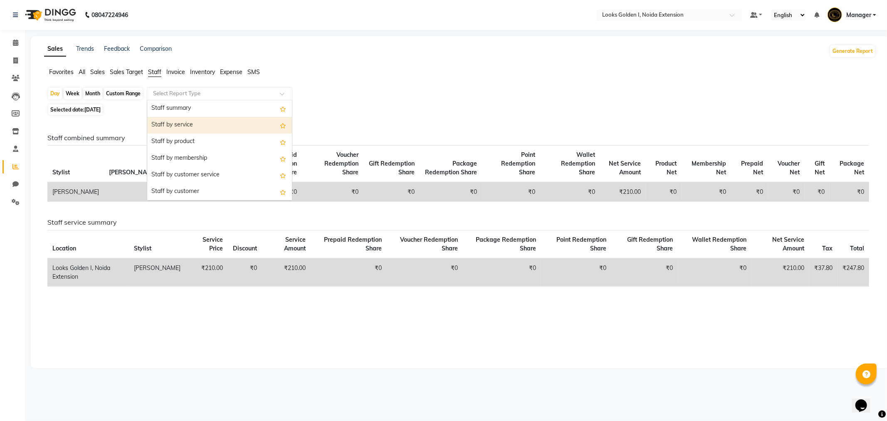
click at [193, 124] on div "Staff by service" at bounding box center [219, 125] width 145 height 17
select select "filtered_report"
select select "csv"
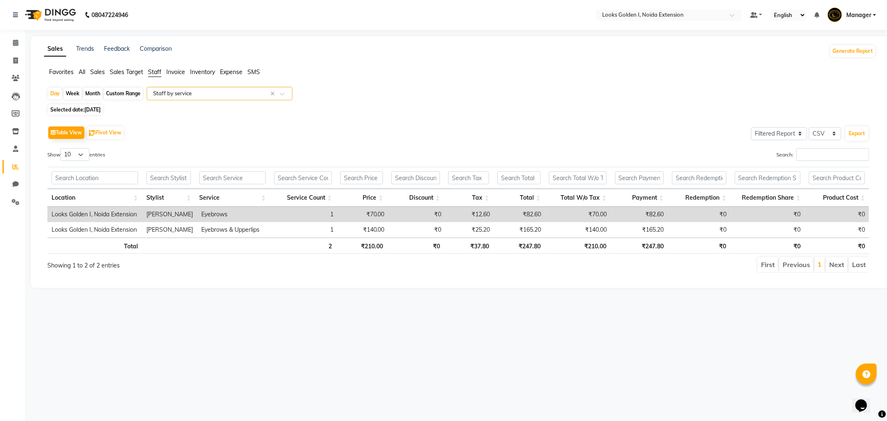
click at [95, 112] on span "[DATE]" at bounding box center [92, 109] width 16 height 6
select select "9"
select select "2025"
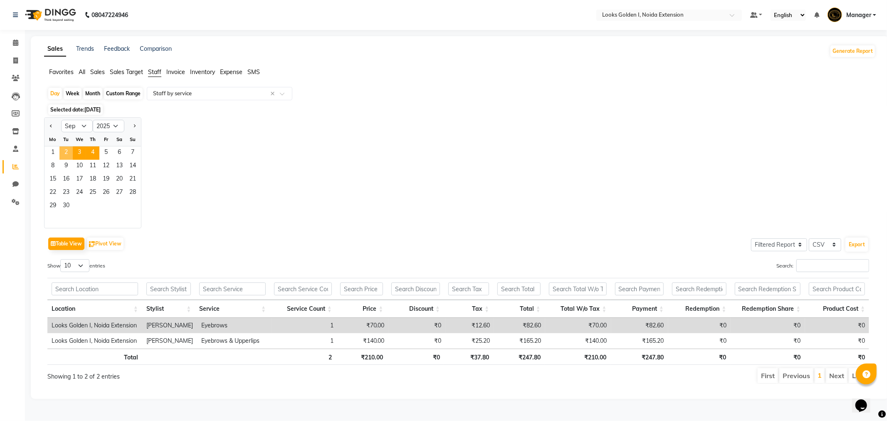
drag, startPoint x: 63, startPoint y: 148, endPoint x: 86, endPoint y: 151, distance: 23.8
click at [63, 148] on span "2" at bounding box center [65, 152] width 13 height 13
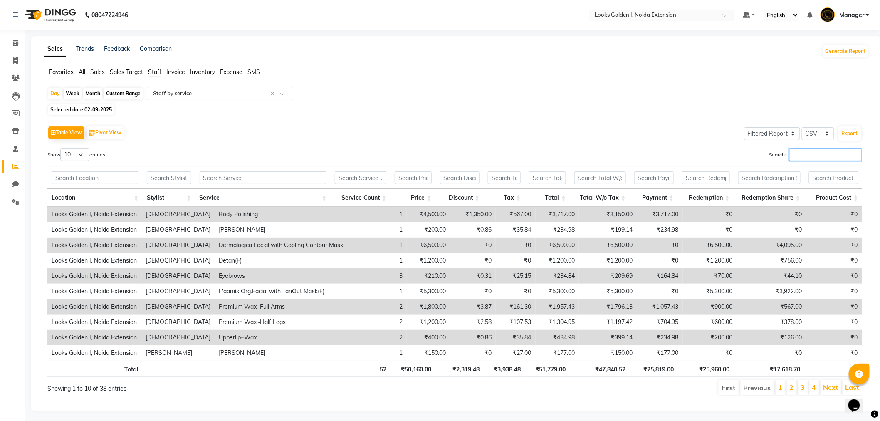
click at [808, 156] on input "Search:" at bounding box center [825, 154] width 73 height 13
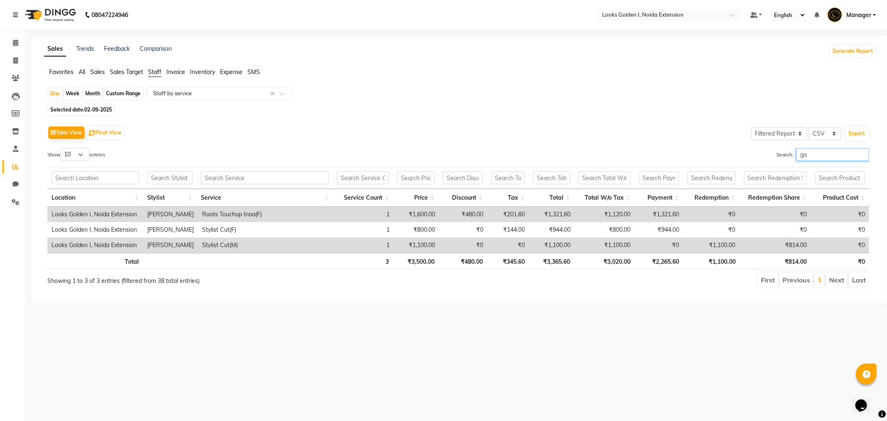
type input "g"
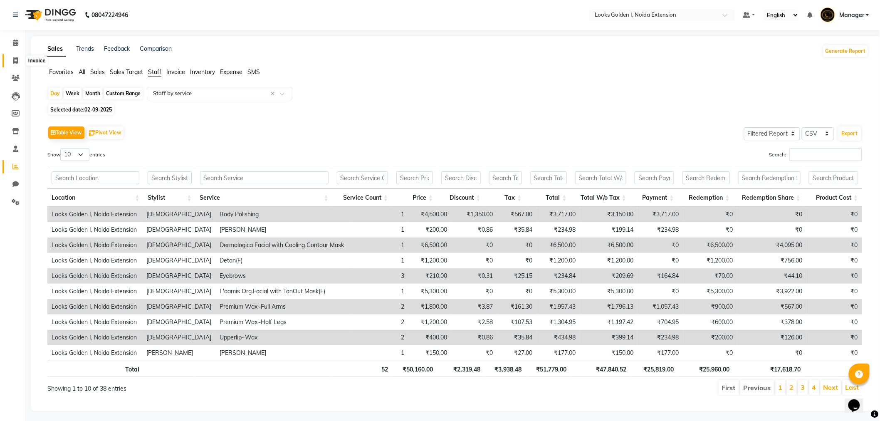
click at [20, 56] on span at bounding box center [15, 61] width 15 height 10
select select "service"
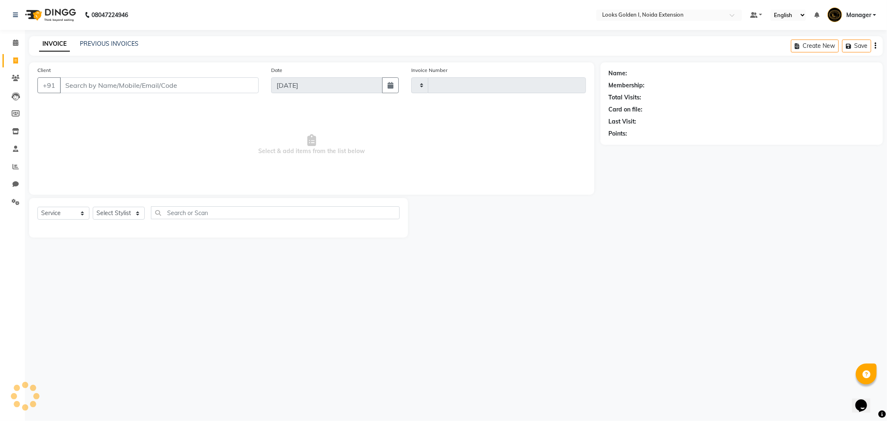
type input "6150"
select select "5508"
click at [22, 37] on li "Calendar" at bounding box center [12, 43] width 25 height 18
click at [15, 41] on icon at bounding box center [15, 43] width 5 height 6
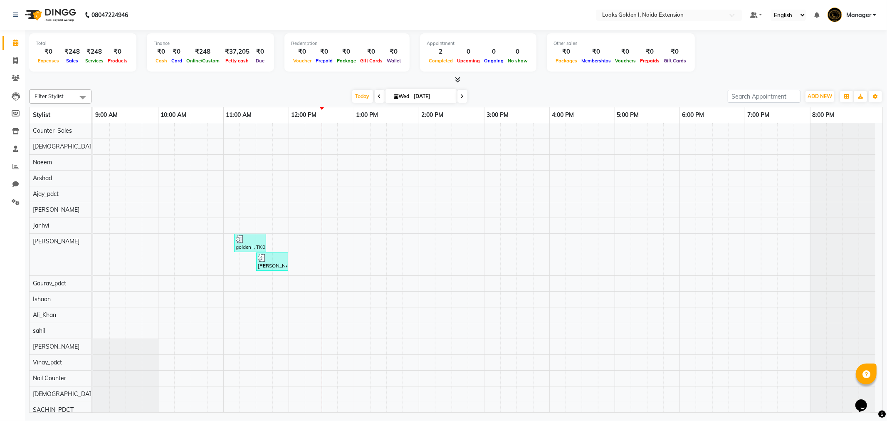
click at [455, 76] on span at bounding box center [456, 80] width 9 height 9
